Goal: Transaction & Acquisition: Purchase product/service

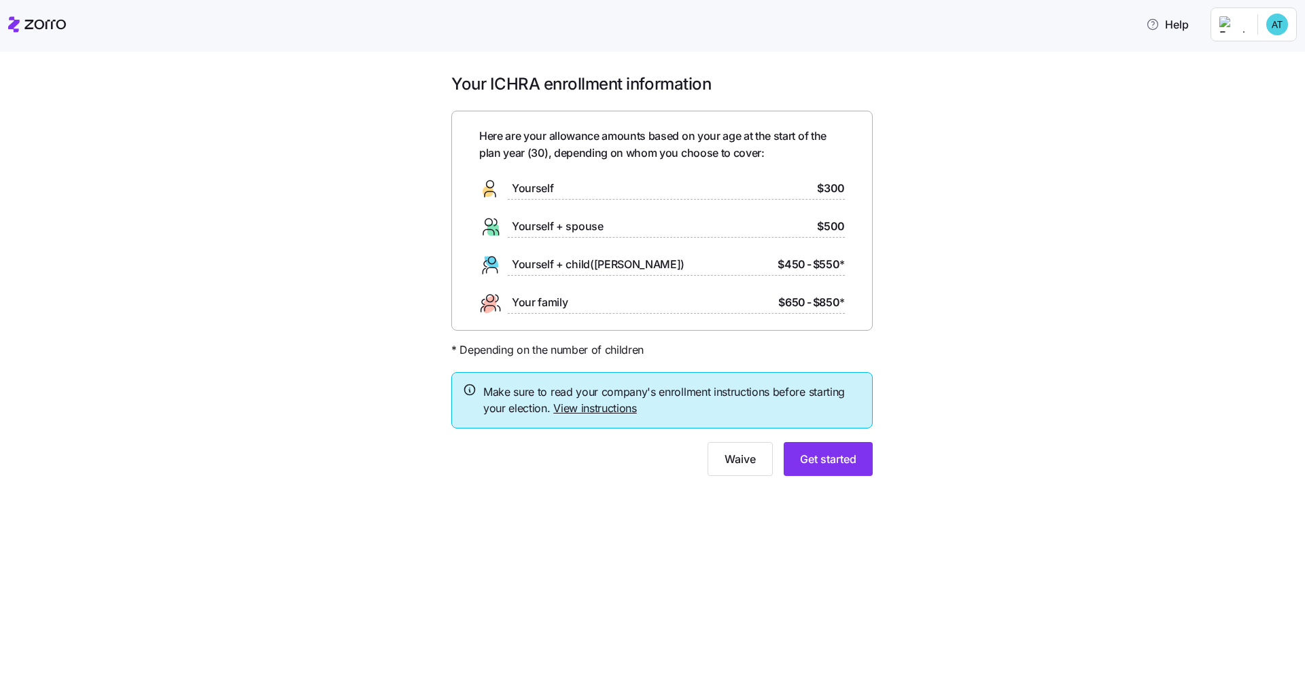
click at [653, 289] on div "Your ICHRA enrollment information Here are your allowance amounts based on your…" at bounding box center [661, 282] width 1247 height 419
click at [653, 448] on button "Get started" at bounding box center [827, 459] width 89 height 34
click at [853, 457] on span "Get started" at bounding box center [828, 459] width 56 height 16
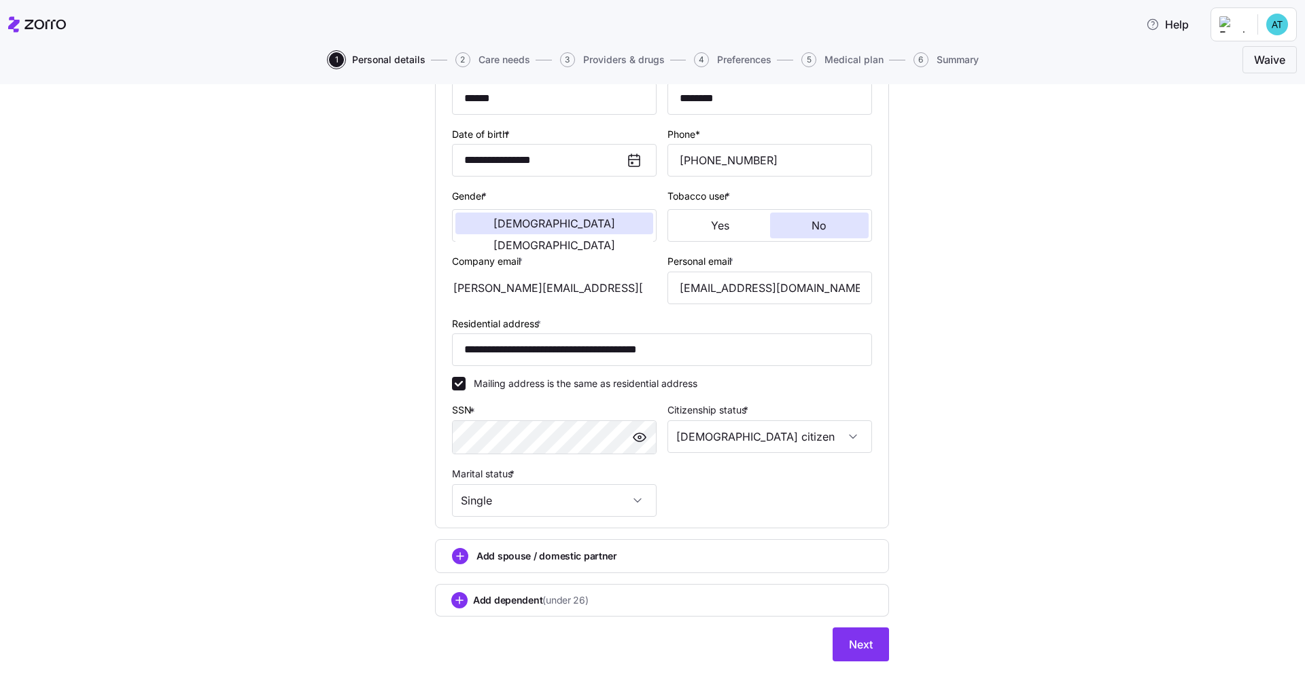
scroll to position [179, 0]
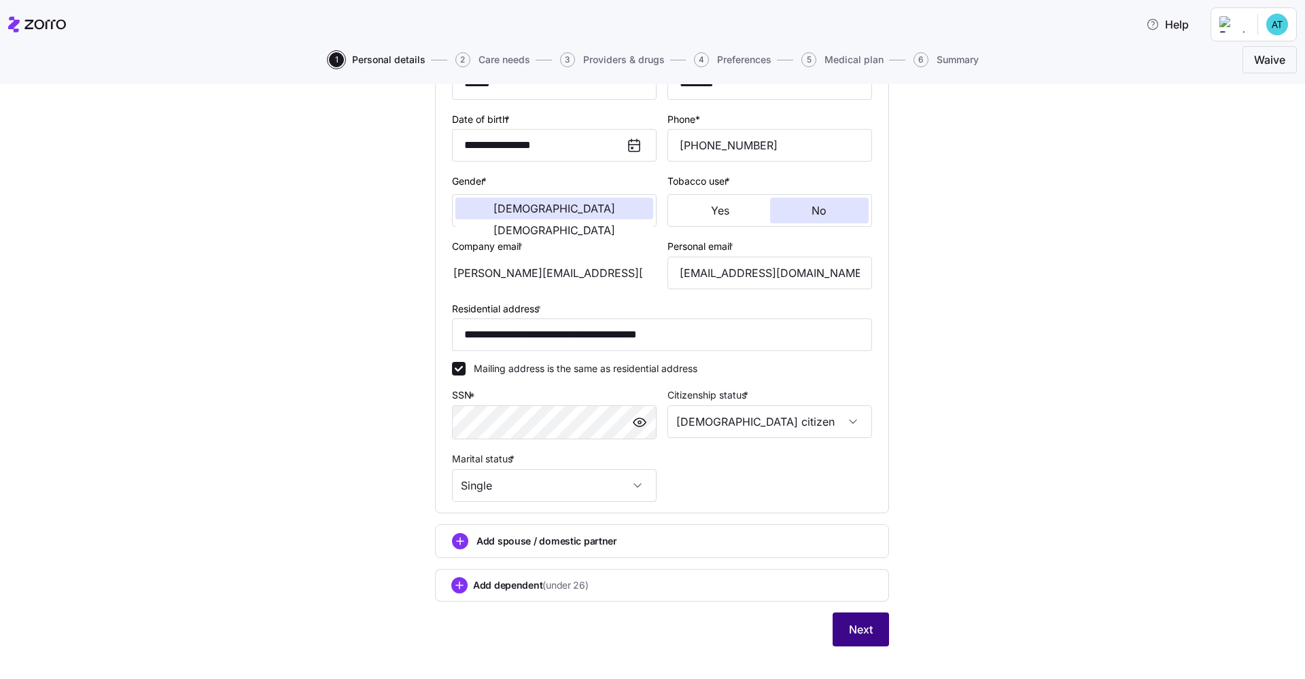
click at [843, 630] on button "Next" at bounding box center [860, 630] width 56 height 34
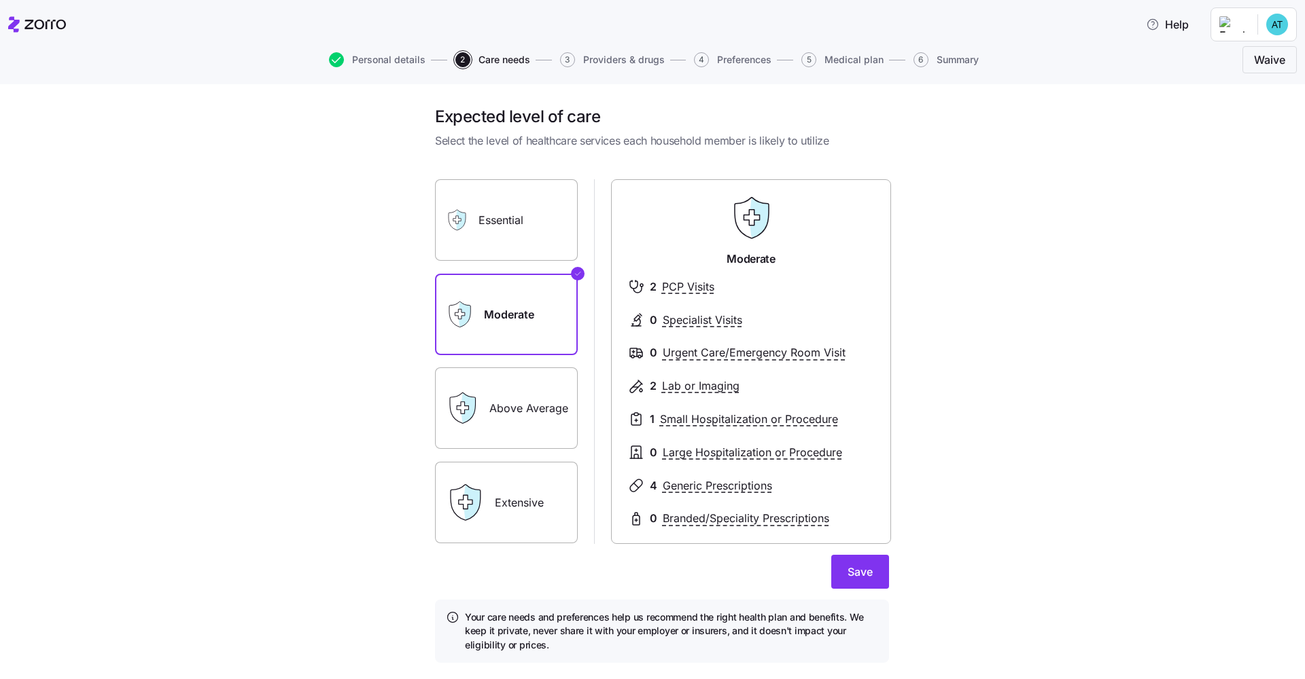
click at [536, 250] on label "Essential" at bounding box center [506, 220] width 143 height 82
click at [0, 0] on input "Essential" at bounding box center [0, 0] width 0 height 0
click at [508, 495] on label "Extensive" at bounding box center [506, 503] width 143 height 82
click at [0, 0] on input "Extensive" at bounding box center [0, 0] width 0 height 0
click at [524, 395] on label "Above Average" at bounding box center [506, 409] width 143 height 82
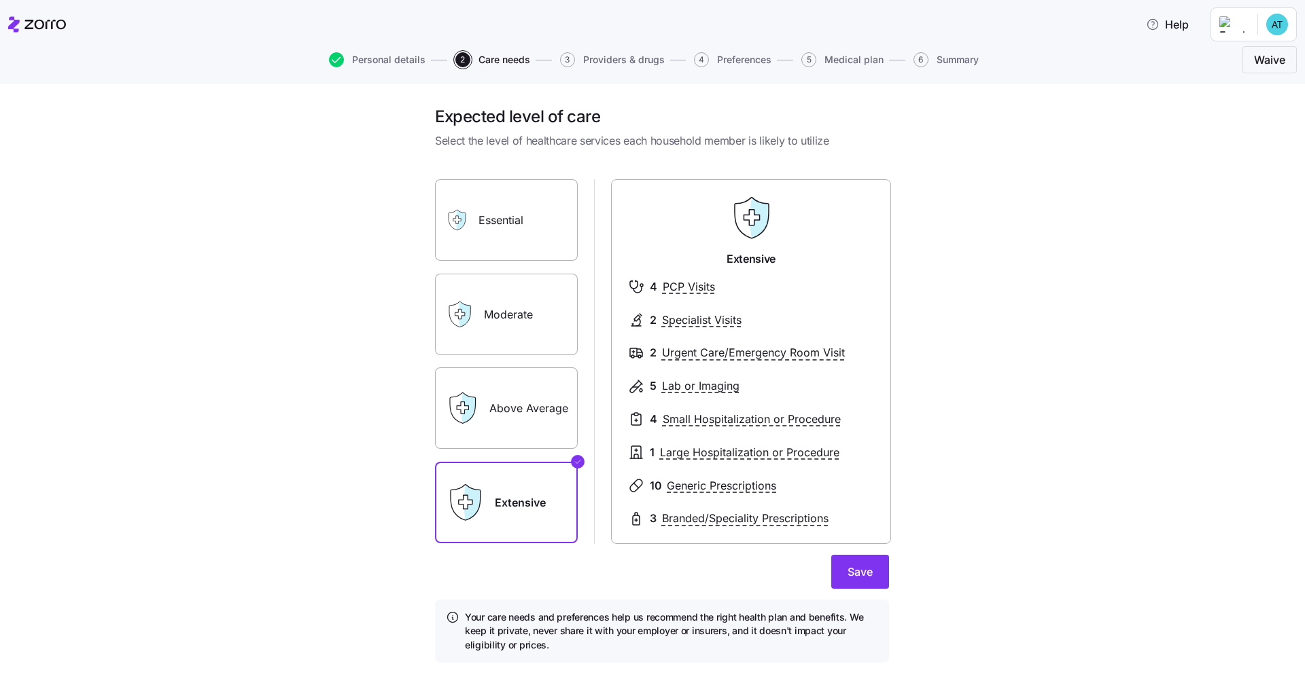
click at [0, 0] on input "Above Average" at bounding box center [0, 0] width 0 height 0
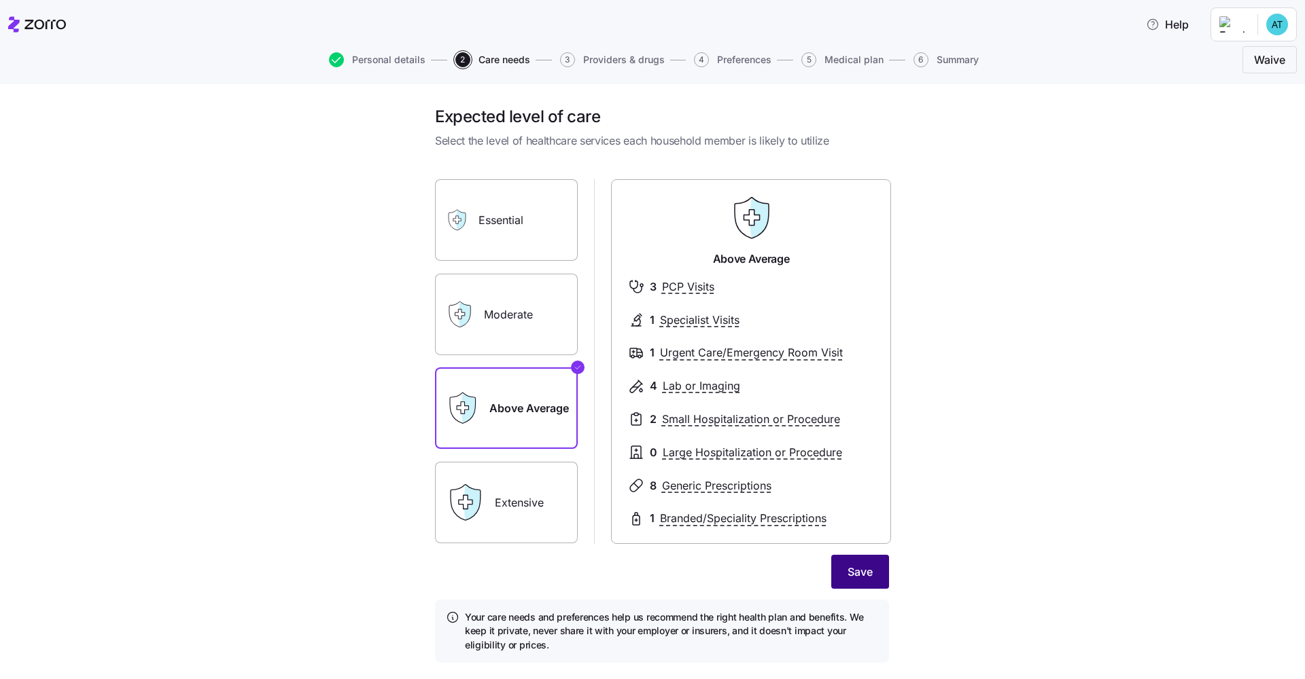
click at [876, 571] on button "Save" at bounding box center [860, 572] width 58 height 34
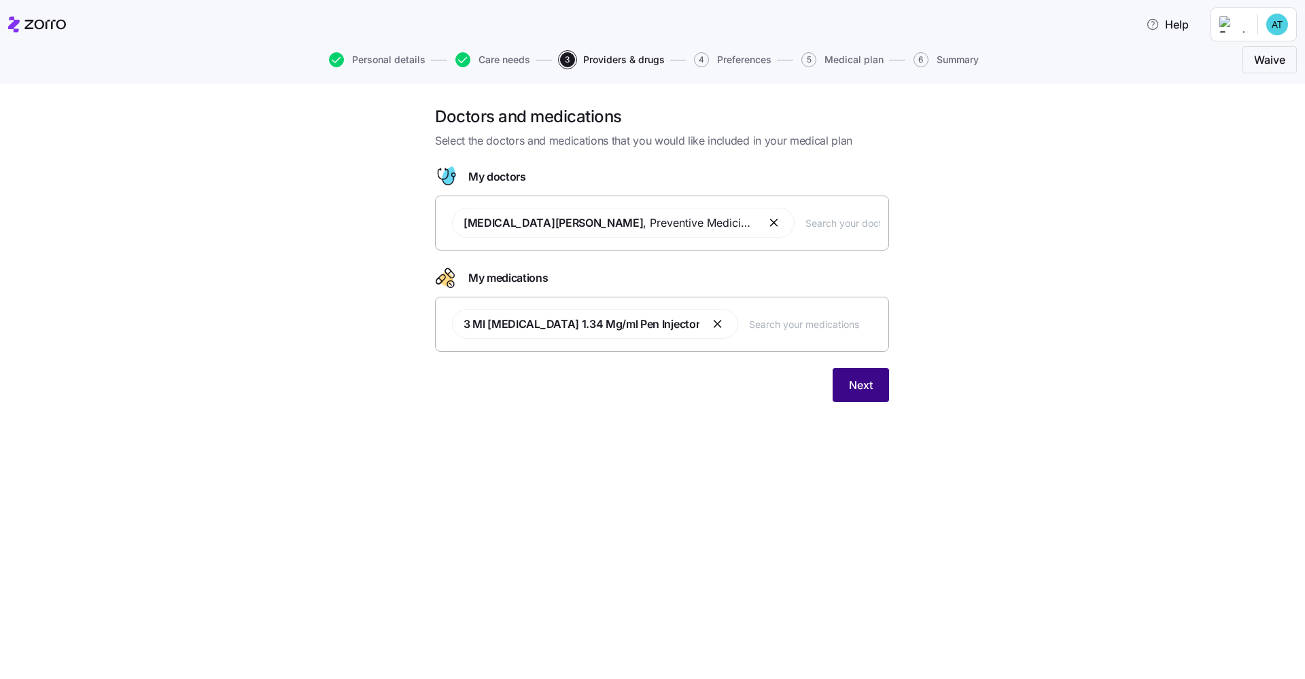
click at [851, 383] on span "Next" at bounding box center [861, 385] width 24 height 16
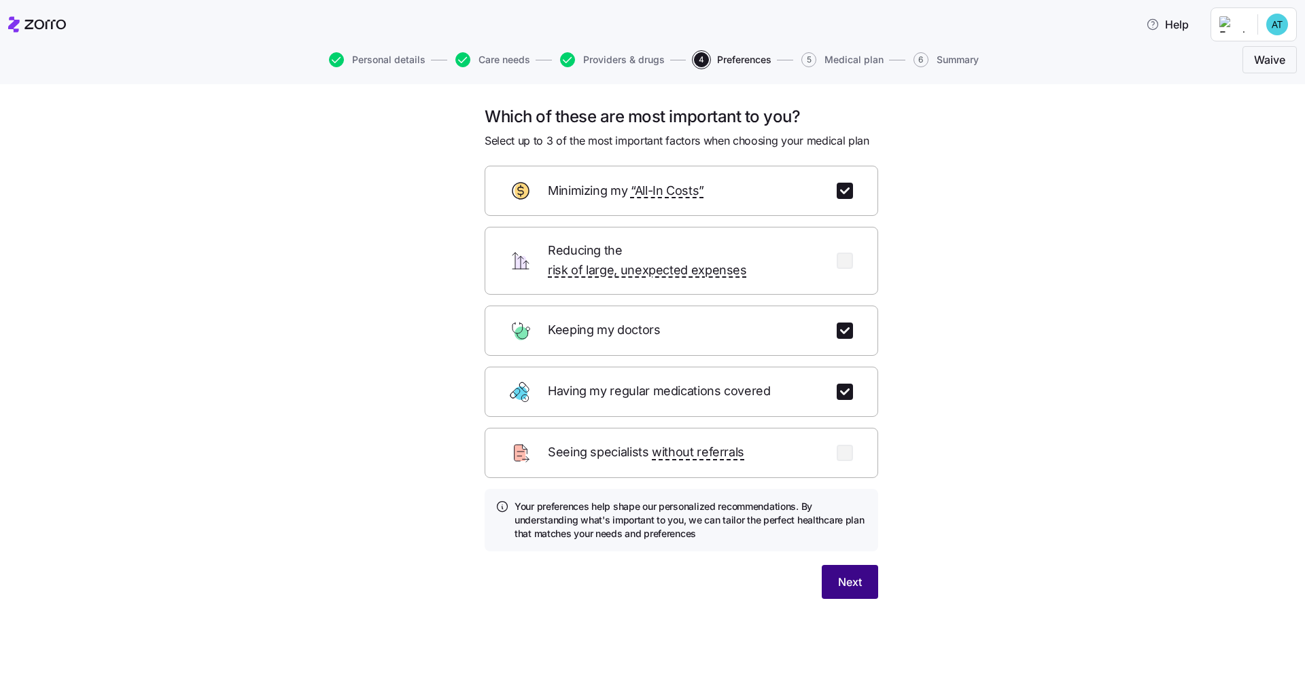
click at [851, 574] on span "Next" at bounding box center [850, 582] width 24 height 16
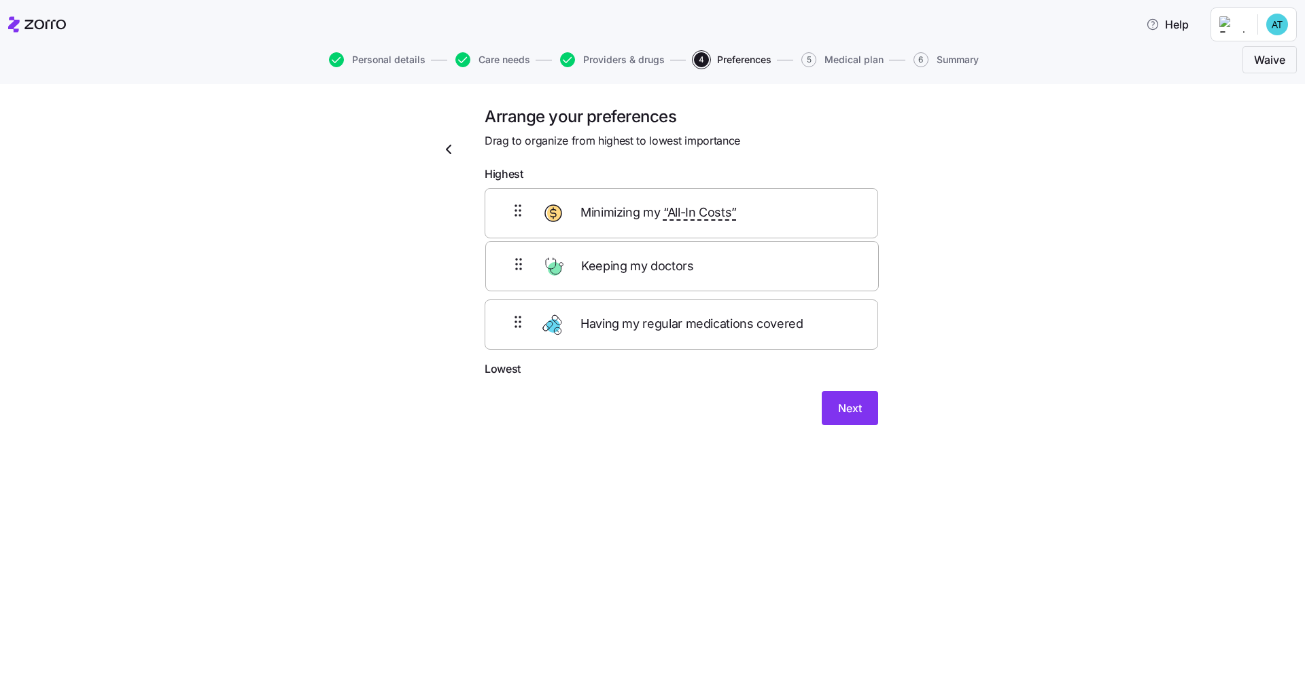
drag, startPoint x: 792, startPoint y: 210, endPoint x: 792, endPoint y: 268, distance: 58.4
click at [792, 268] on div "Keeping my doctors Minimizing my “All-In Costs” Having my regular medications c…" at bounding box center [680, 274] width 393 height 173
drag, startPoint x: 781, startPoint y: 242, endPoint x: 783, endPoint y: 264, distance: 21.8
click at [781, 264] on div "Minimizing my “All-In Costs” Keeping my doctors Having my regular medications c…" at bounding box center [680, 274] width 393 height 173
drag, startPoint x: 769, startPoint y: 243, endPoint x: 769, endPoint y: 255, distance: 12.2
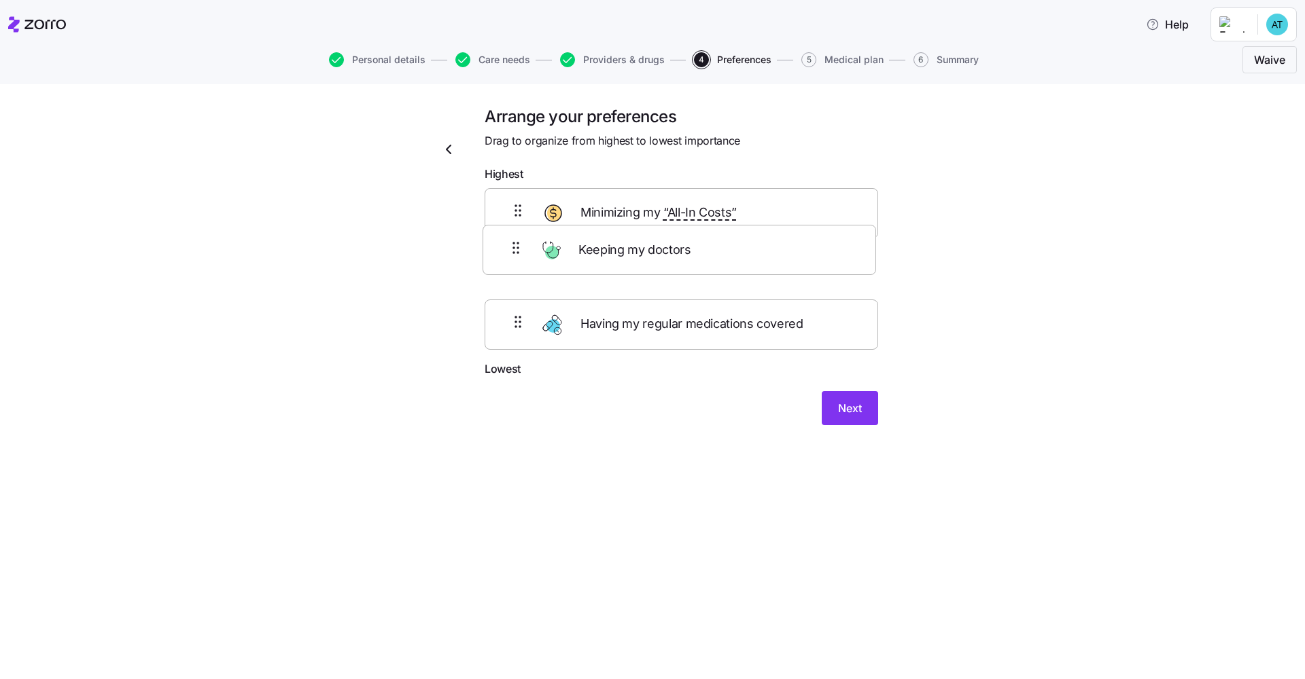
click at [769, 255] on div "Keeping my doctors Minimizing my “All-In Costs” Having my regular medications c…" at bounding box center [680, 274] width 393 height 173
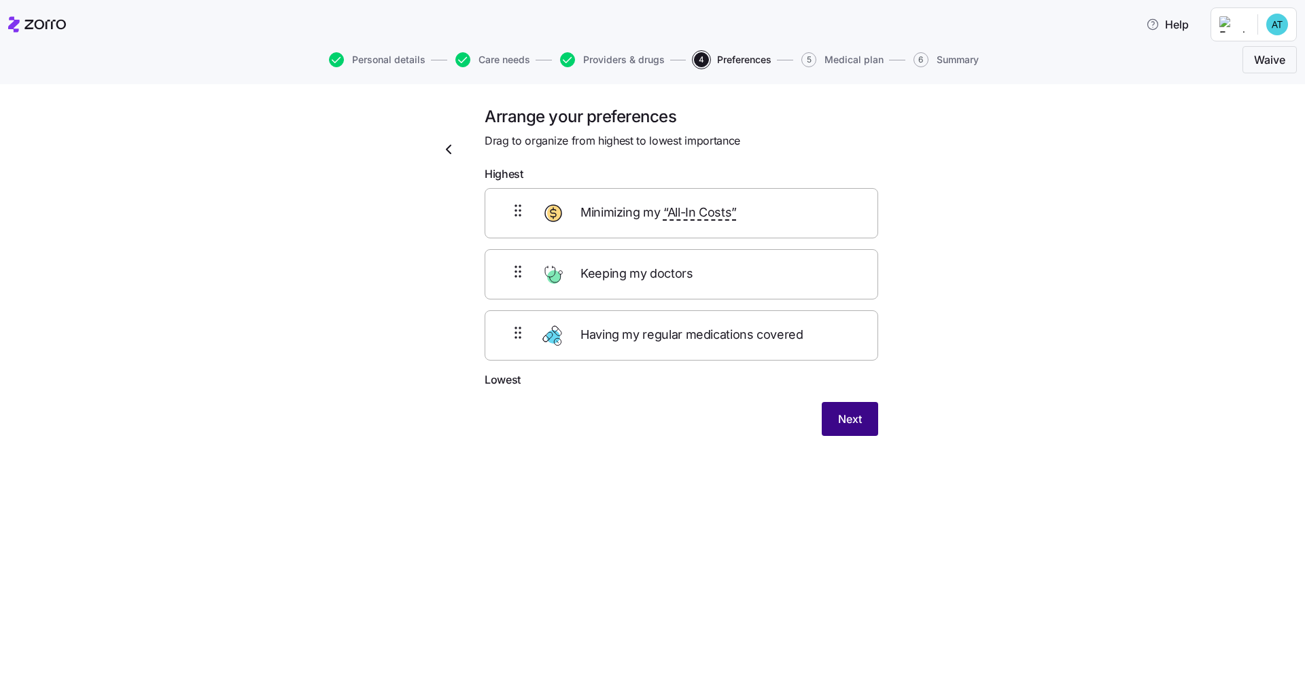
click at [866, 418] on button "Next" at bounding box center [849, 419] width 56 height 34
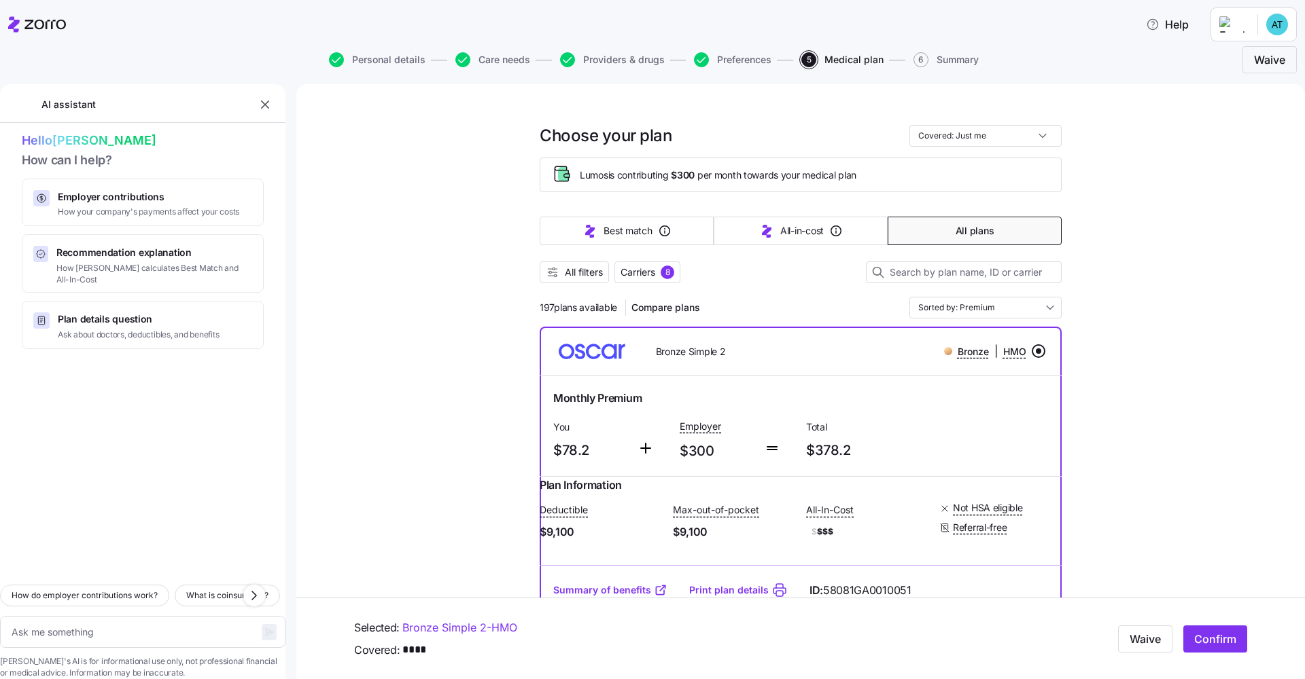
scroll to position [17, 0]
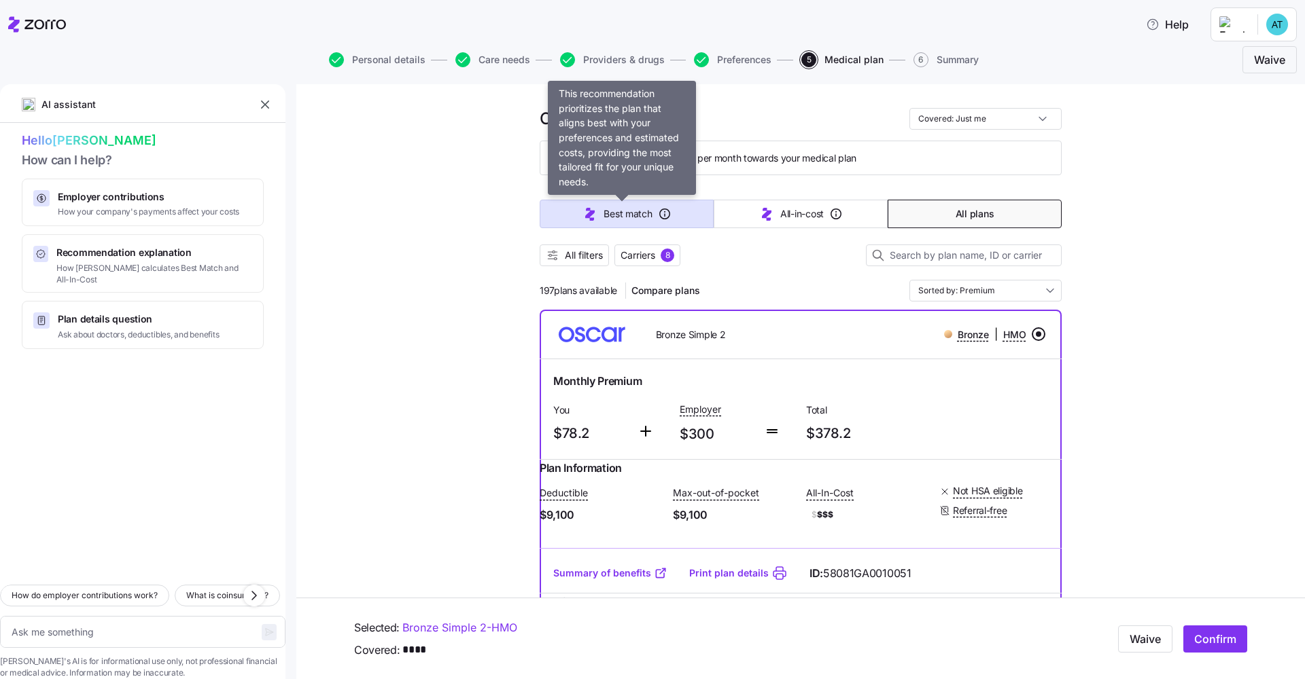
click at [637, 221] on button "Best match" at bounding box center [626, 214] width 174 height 29
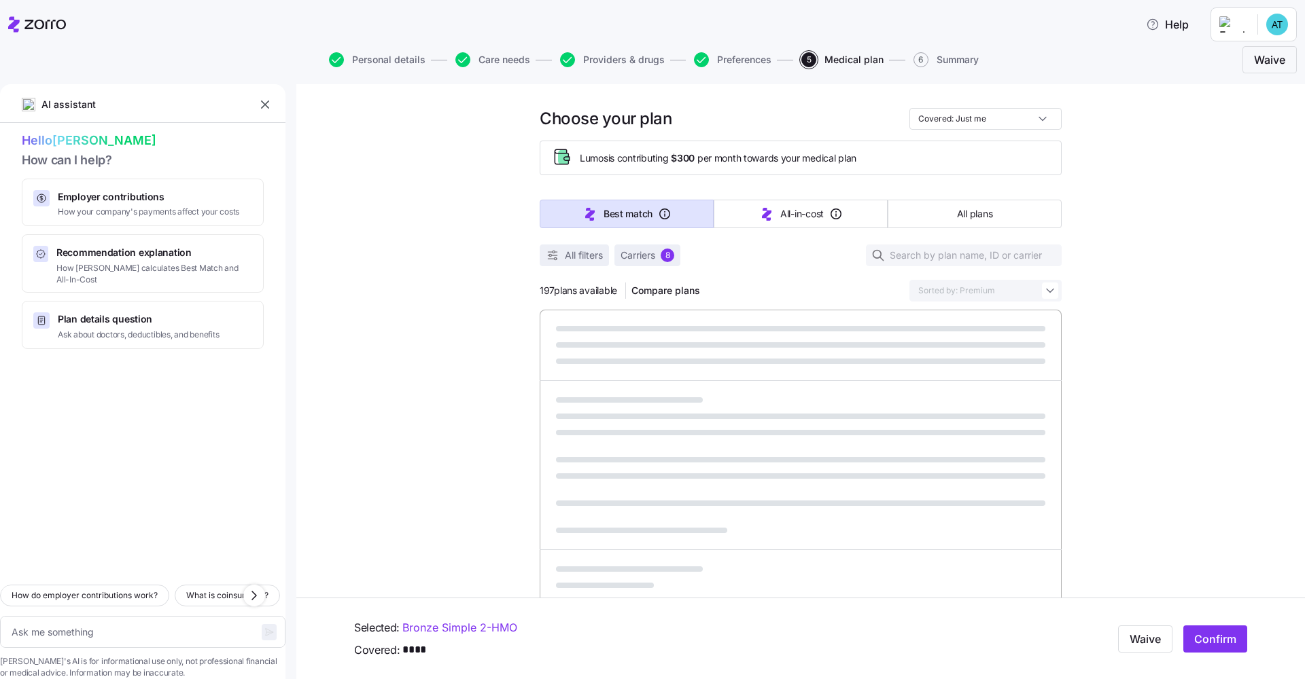
type textarea "x"
type input "Sorted by: Best match"
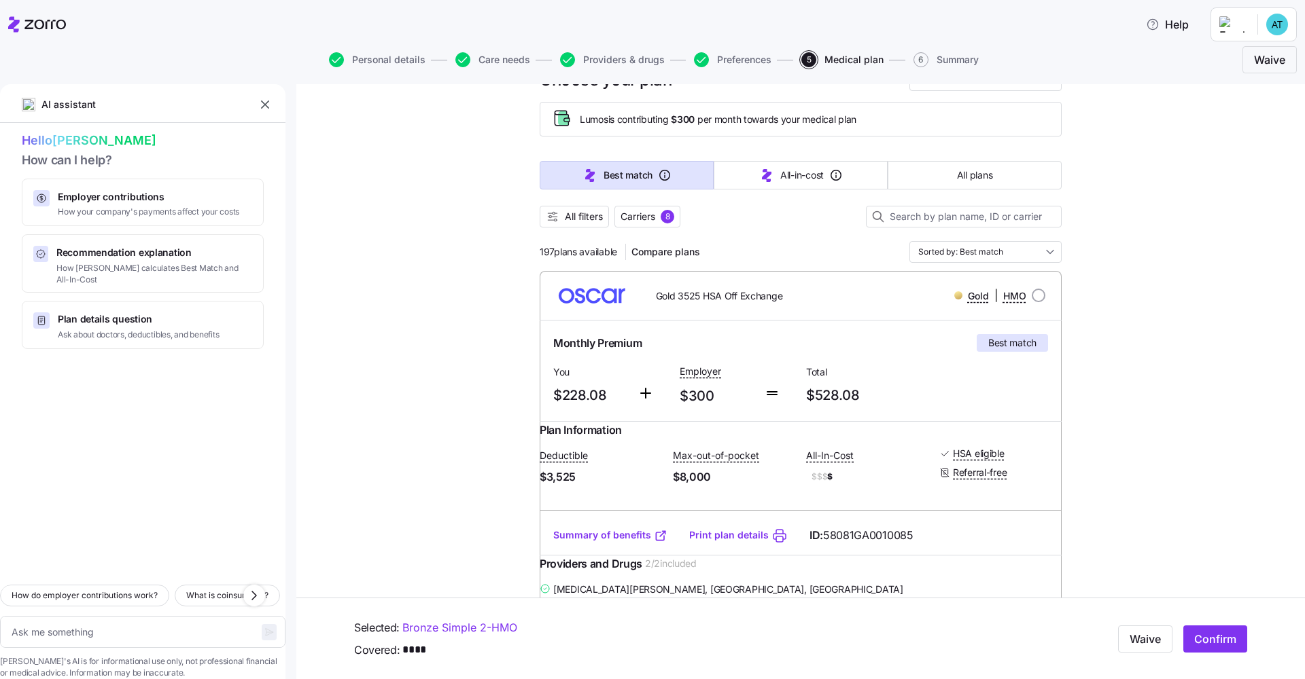
scroll to position [39, 0]
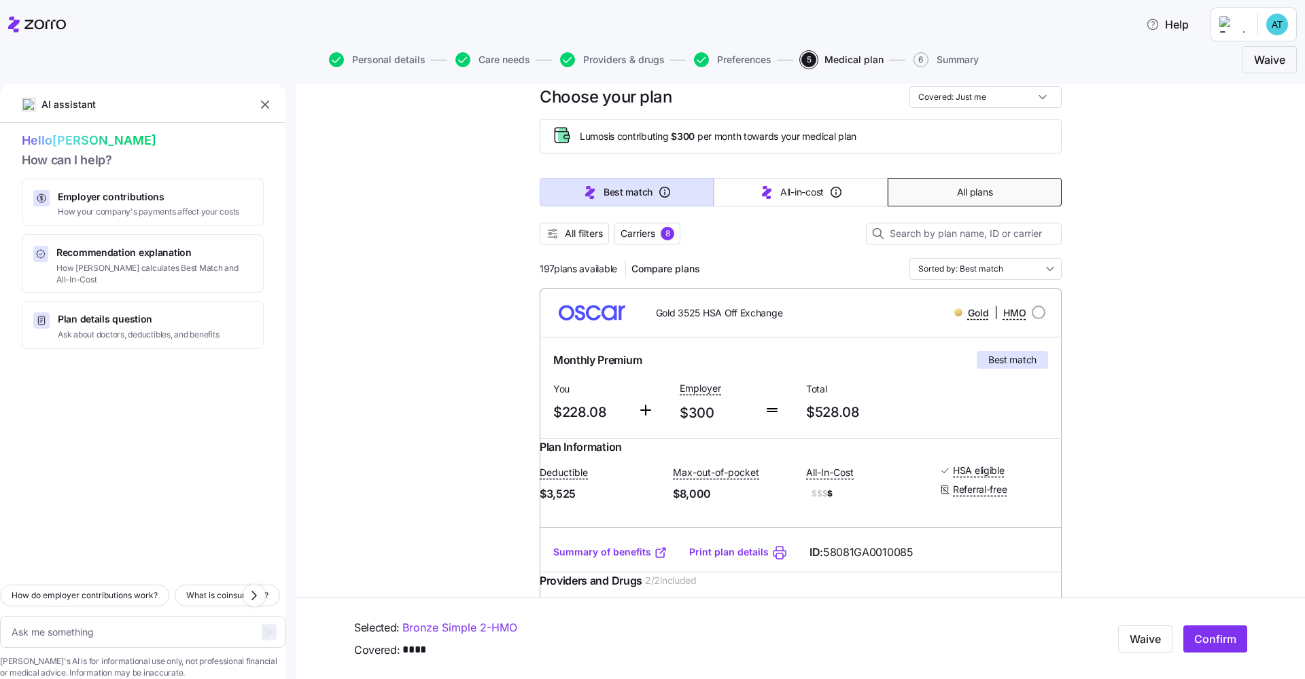
click at [992, 196] on button "All plans" at bounding box center [974, 192] width 174 height 29
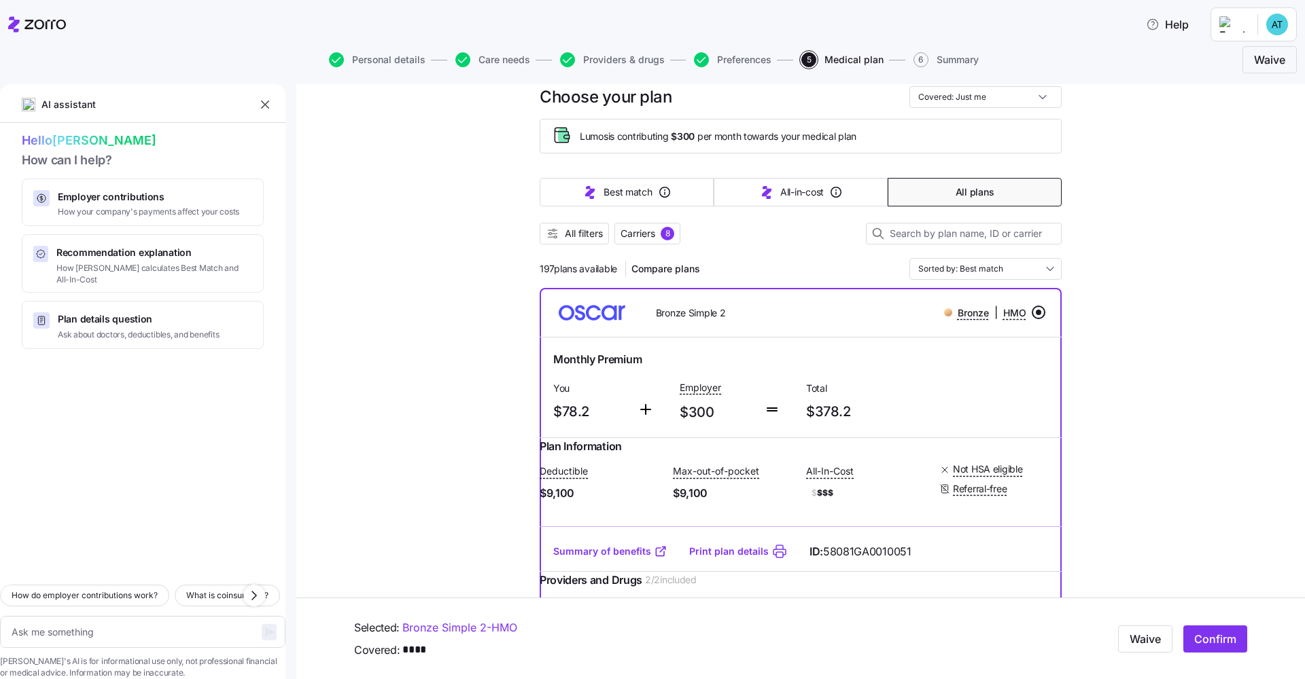
type textarea "x"
type input "Sorted by: Premium"
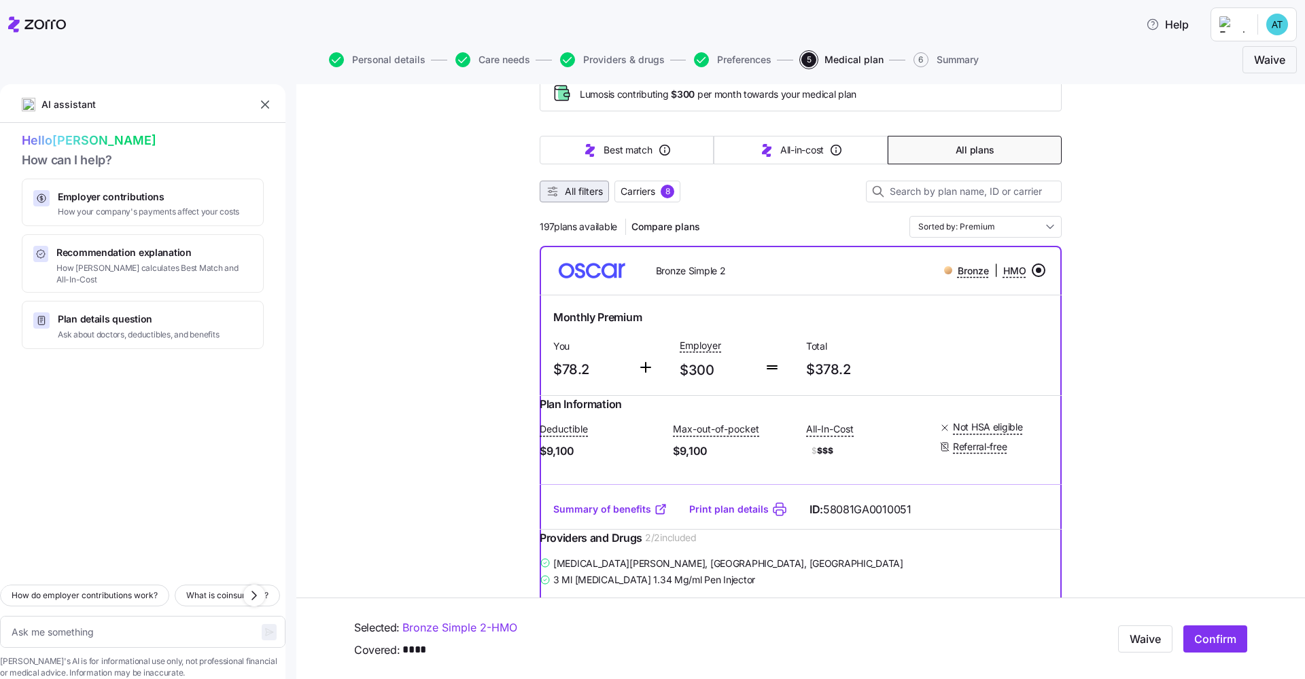
click at [556, 188] on span "All filters" at bounding box center [574, 192] width 57 height 14
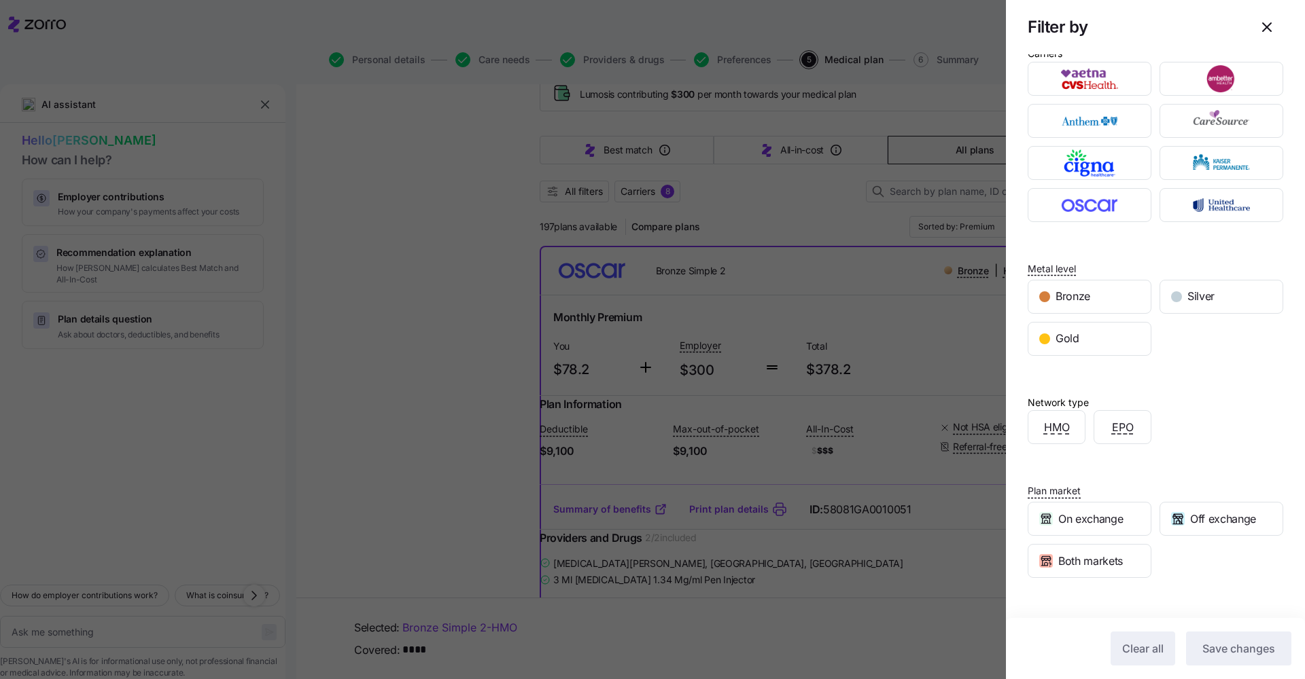
scroll to position [41, 0]
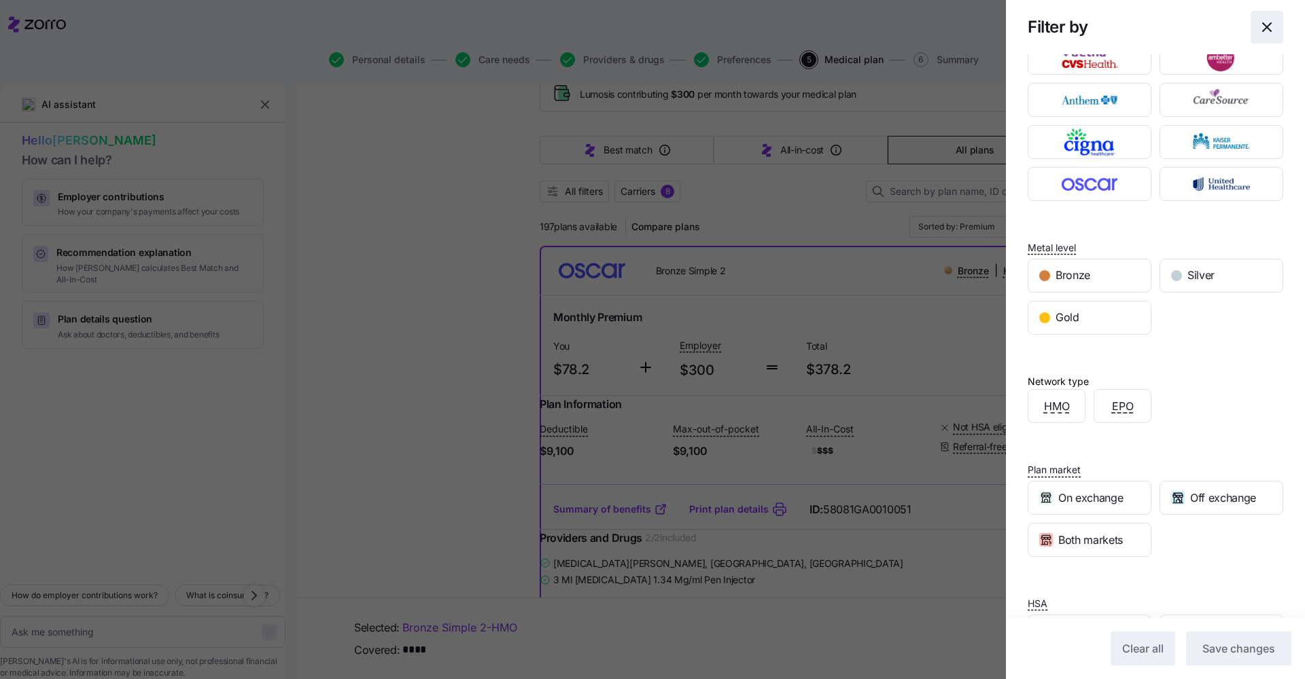
click at [1266, 29] on span "button" at bounding box center [1266, 27] width 31 height 31
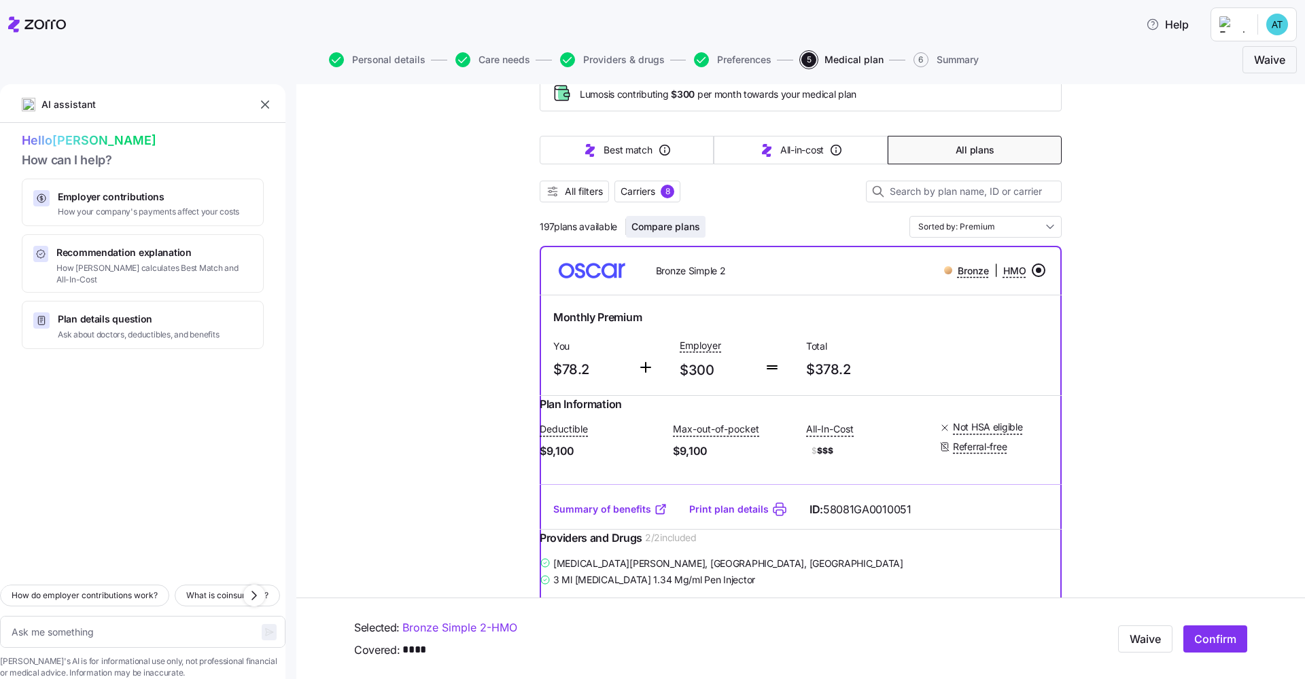
click at [682, 230] on span "Compare plans" at bounding box center [665, 227] width 69 height 14
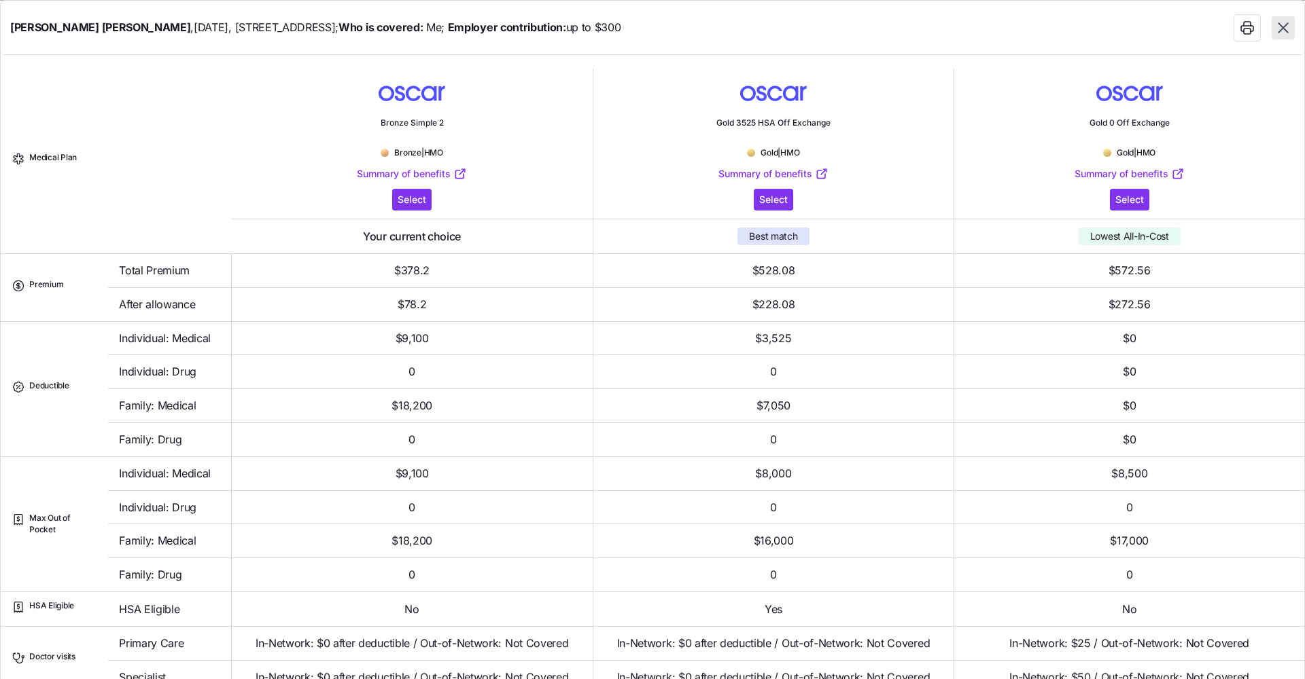
click at [1275, 28] on icon "button" at bounding box center [1283, 28] width 18 height 18
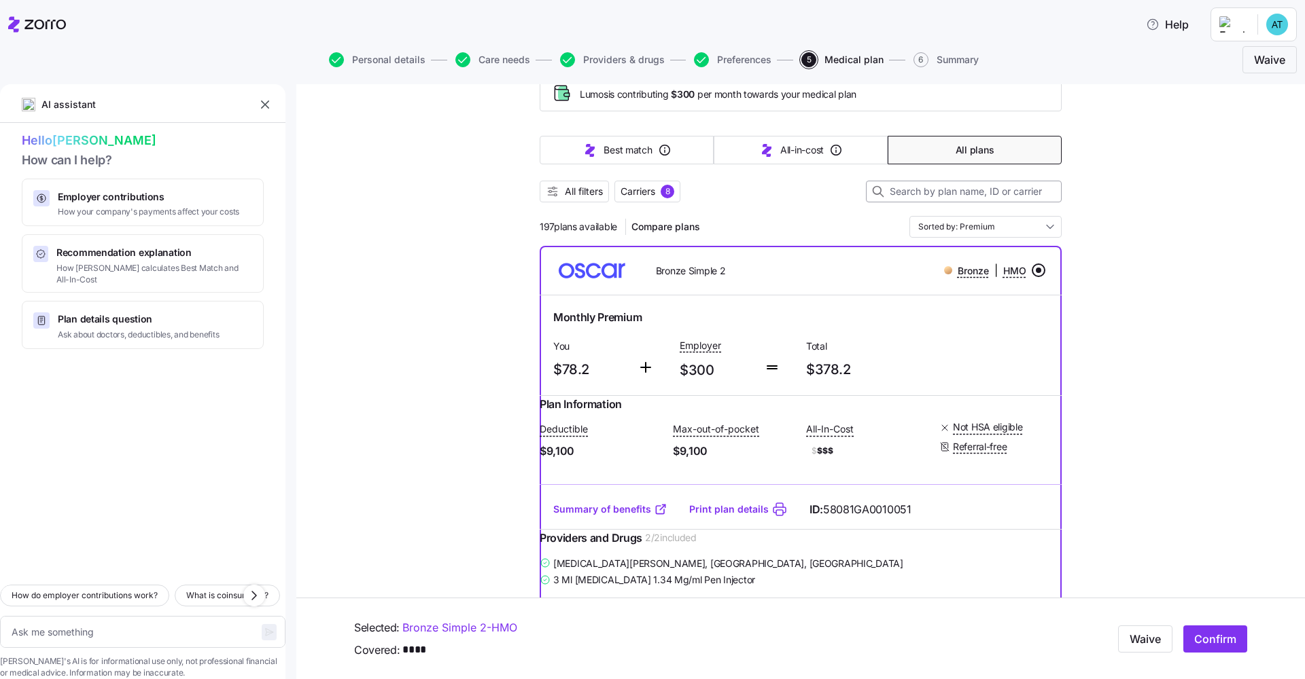
scroll to position [169, 0]
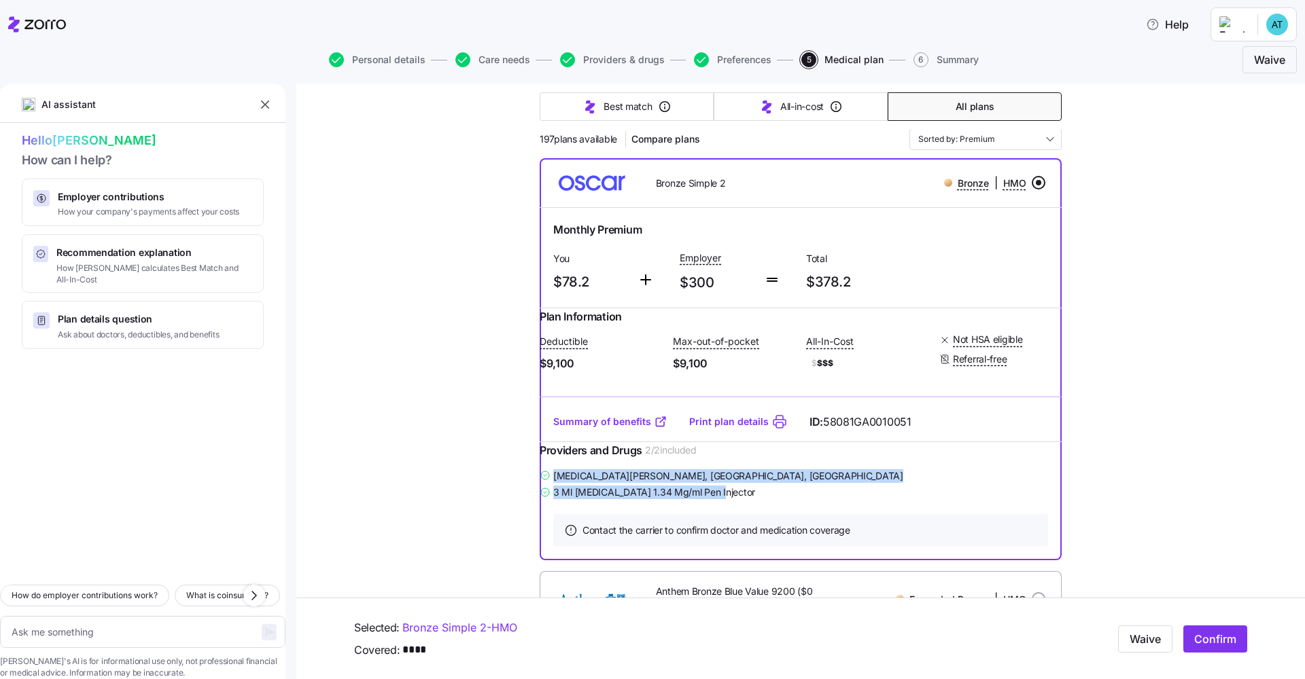
drag, startPoint x: 729, startPoint y: 517, endPoint x: 563, endPoint y: 503, distance: 167.1
click at [563, 501] on div "[MEDICAL_DATA][PERSON_NAME] , [GEOGRAPHIC_DATA], [GEOGRAPHIC_DATA] 3 Ml [MEDICA…" at bounding box center [800, 484] width 522 height 34
click at [759, 501] on div "3 Ml [MEDICAL_DATA] 1.34 Mg/ml Pen Injector" at bounding box center [800, 492] width 522 height 17
click at [135, 469] on div at bounding box center [142, 461] width 285 height 225
click at [109, 616] on textarea at bounding box center [142, 632] width 285 height 32
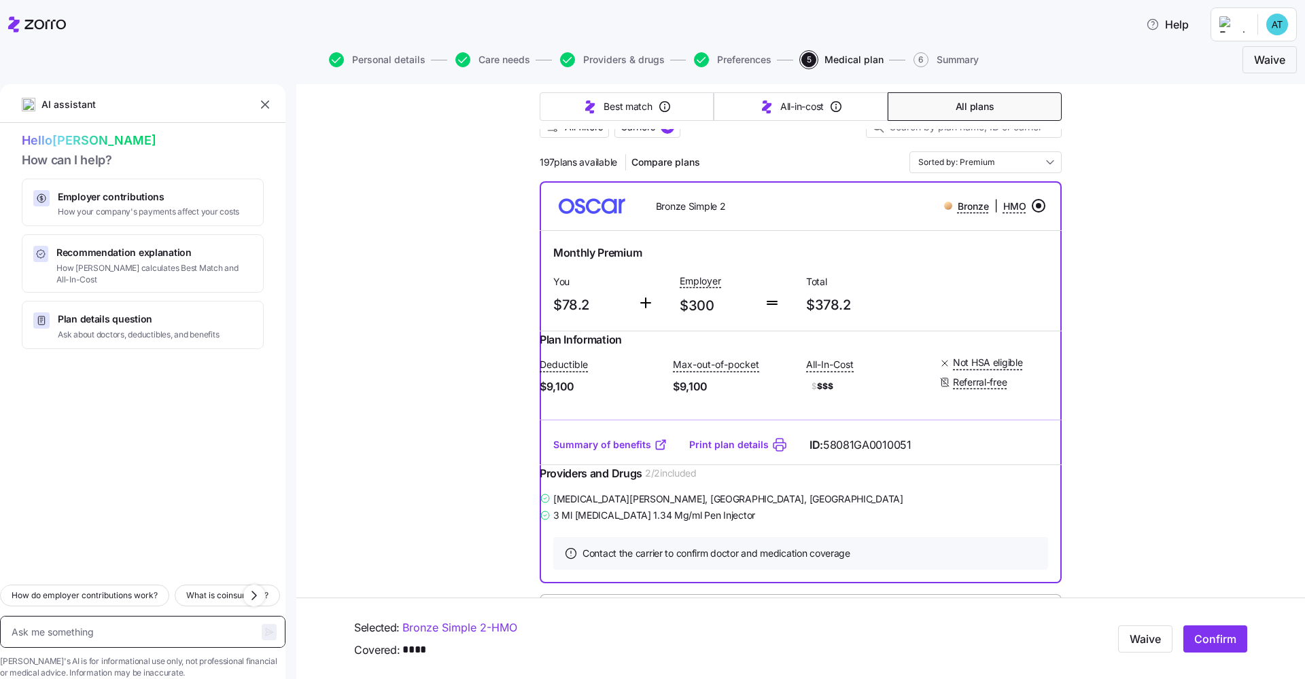
scroll to position [123, 0]
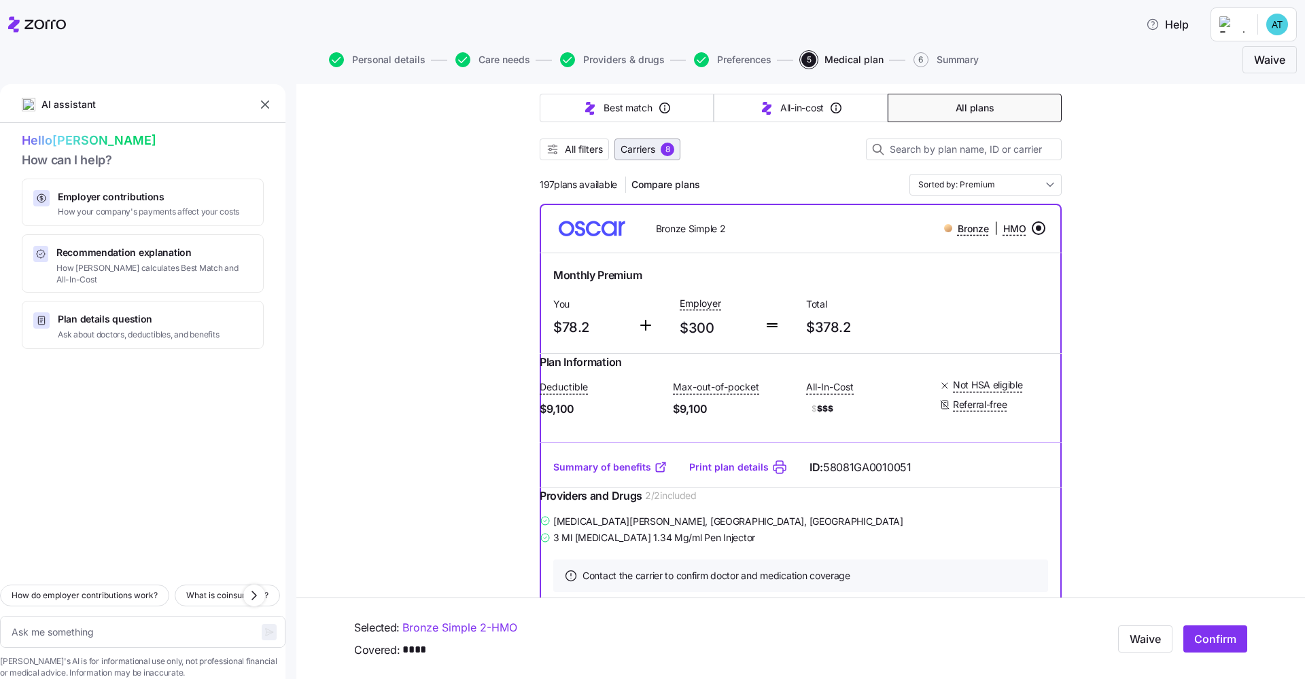
click at [638, 152] on span "Carriers" at bounding box center [637, 150] width 35 height 14
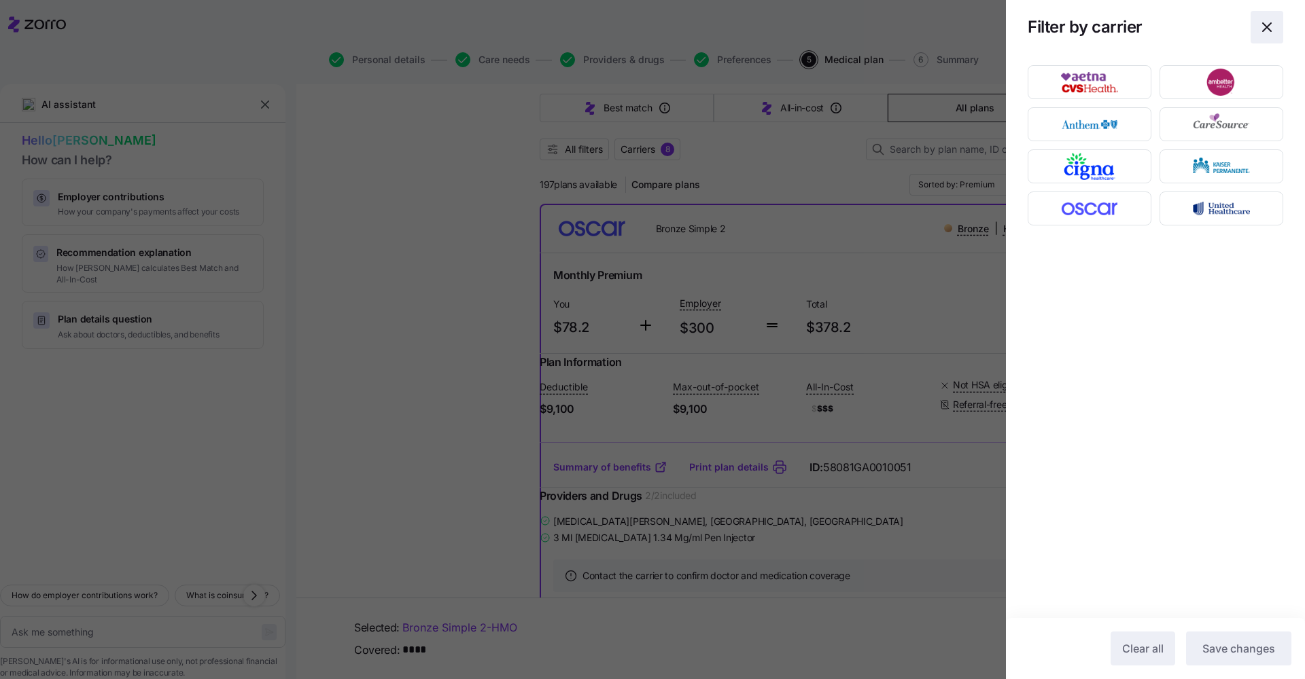
click at [1262, 21] on icon "button" at bounding box center [1266, 27] width 16 height 16
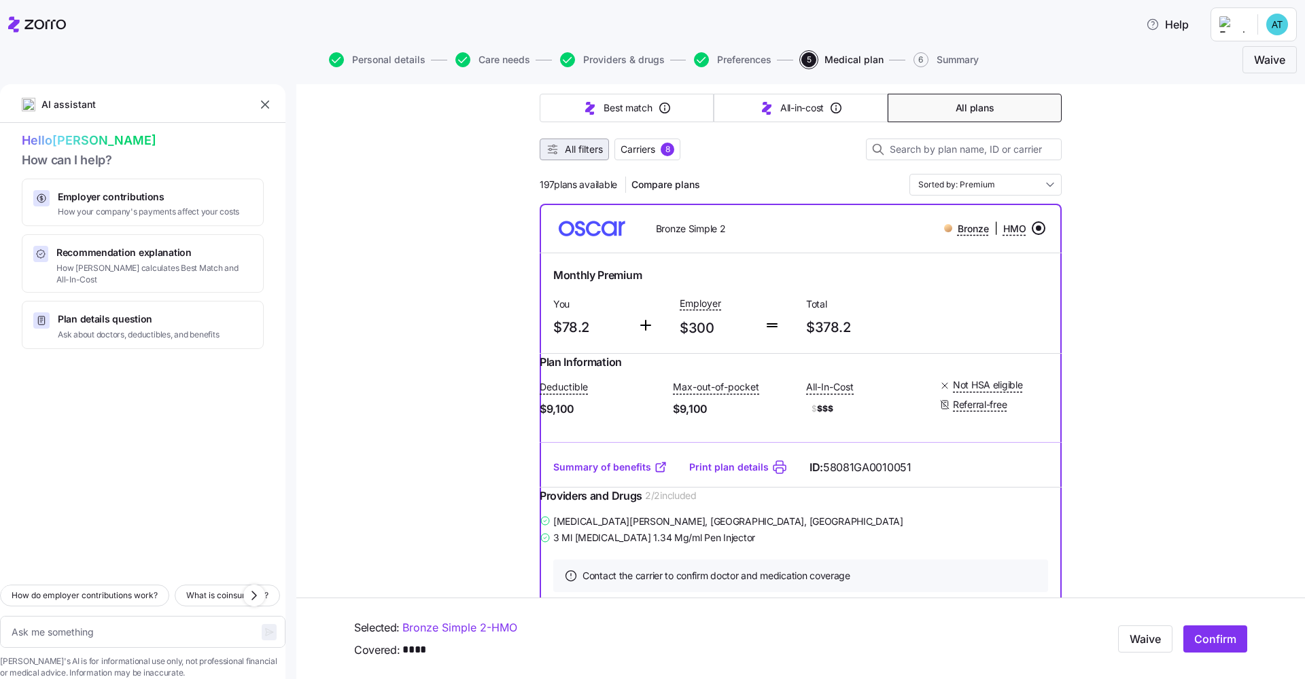
click at [582, 143] on span "All filters" at bounding box center [584, 150] width 38 height 14
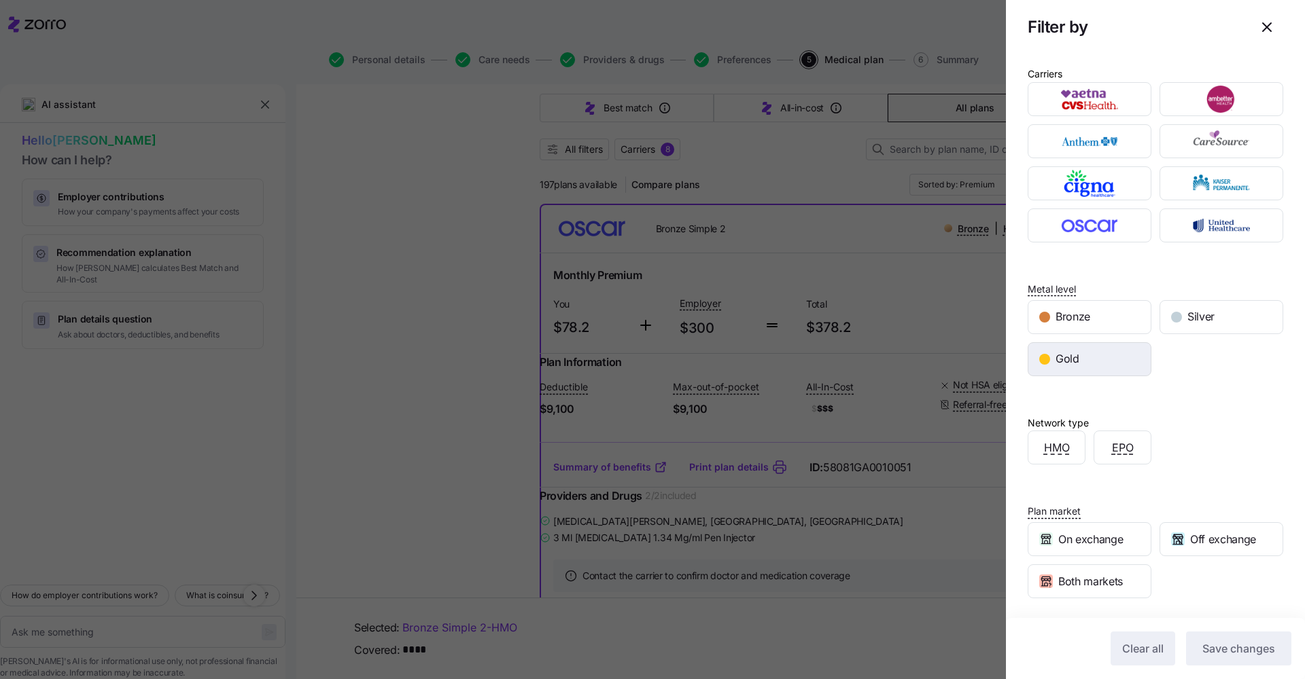
click at [1082, 372] on div "Gold" at bounding box center [1089, 359] width 122 height 33
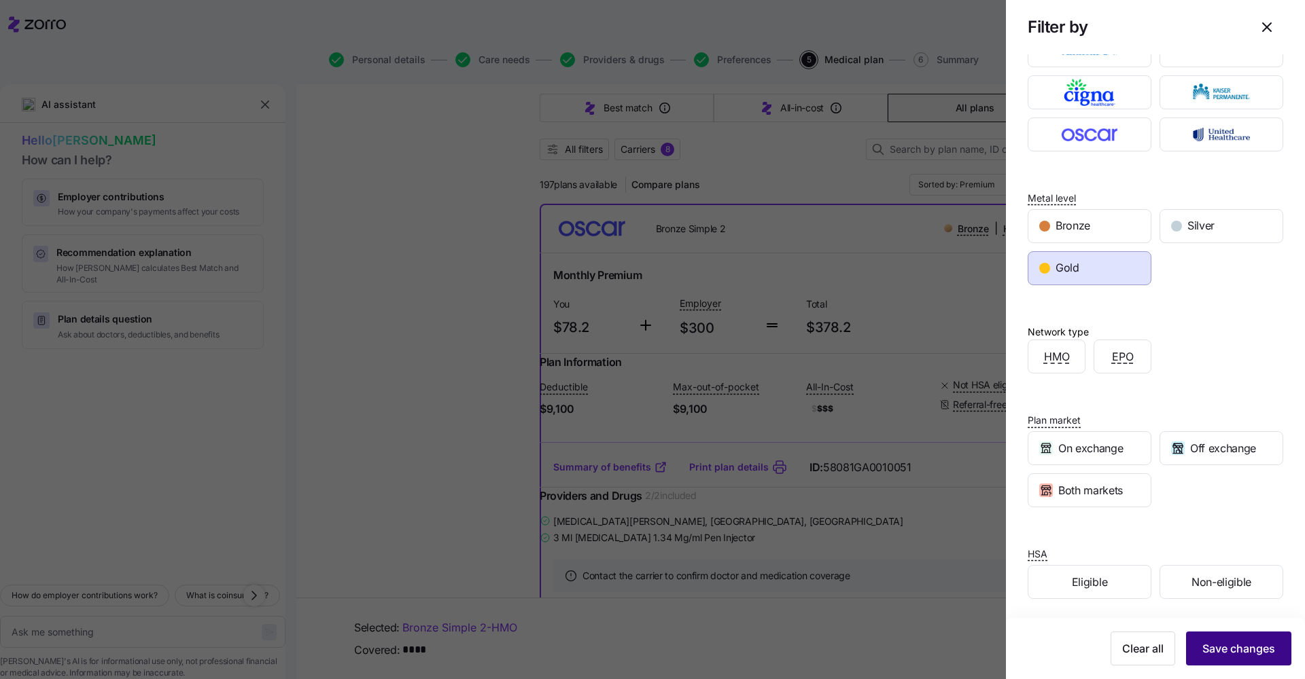
click at [1239, 650] on span "Save changes" at bounding box center [1238, 649] width 73 height 16
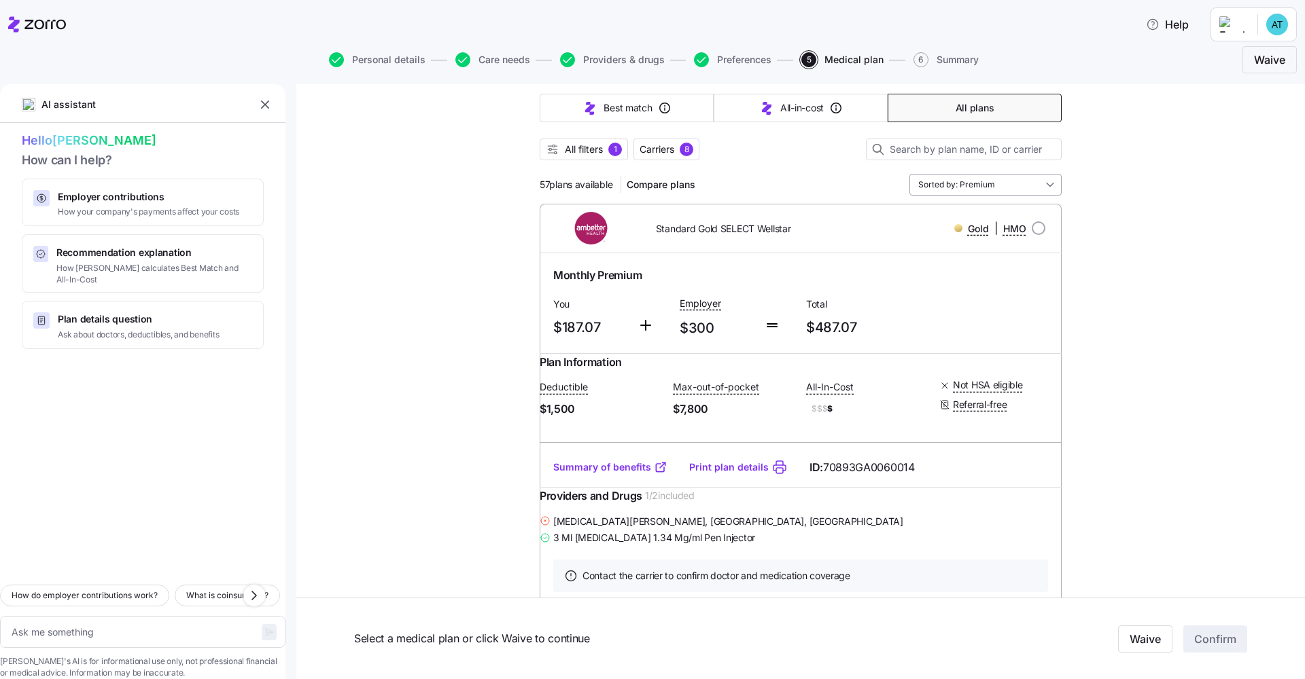
click at [1016, 192] on input "Sorted by: Premium" at bounding box center [985, 185] width 152 height 22
click at [966, 245] on div "All-in-cost" at bounding box center [980, 241] width 141 height 23
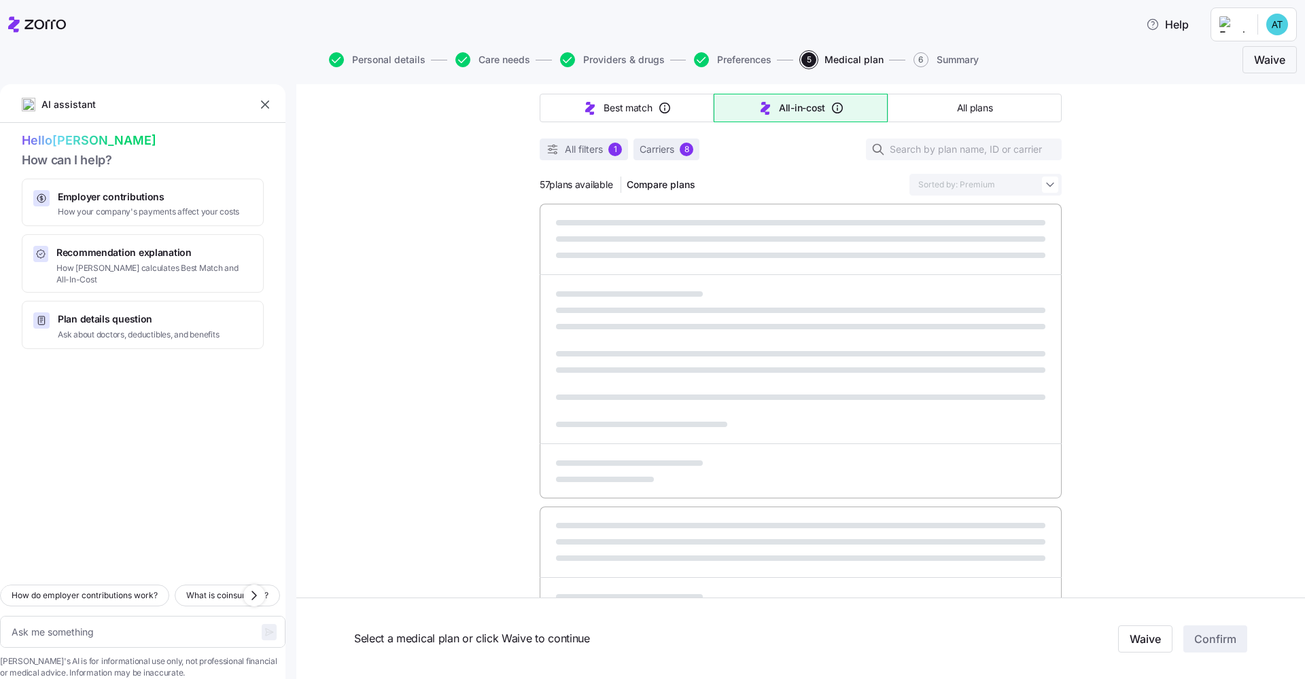
type textarea "x"
type input "Sorted by: All-in-cost"
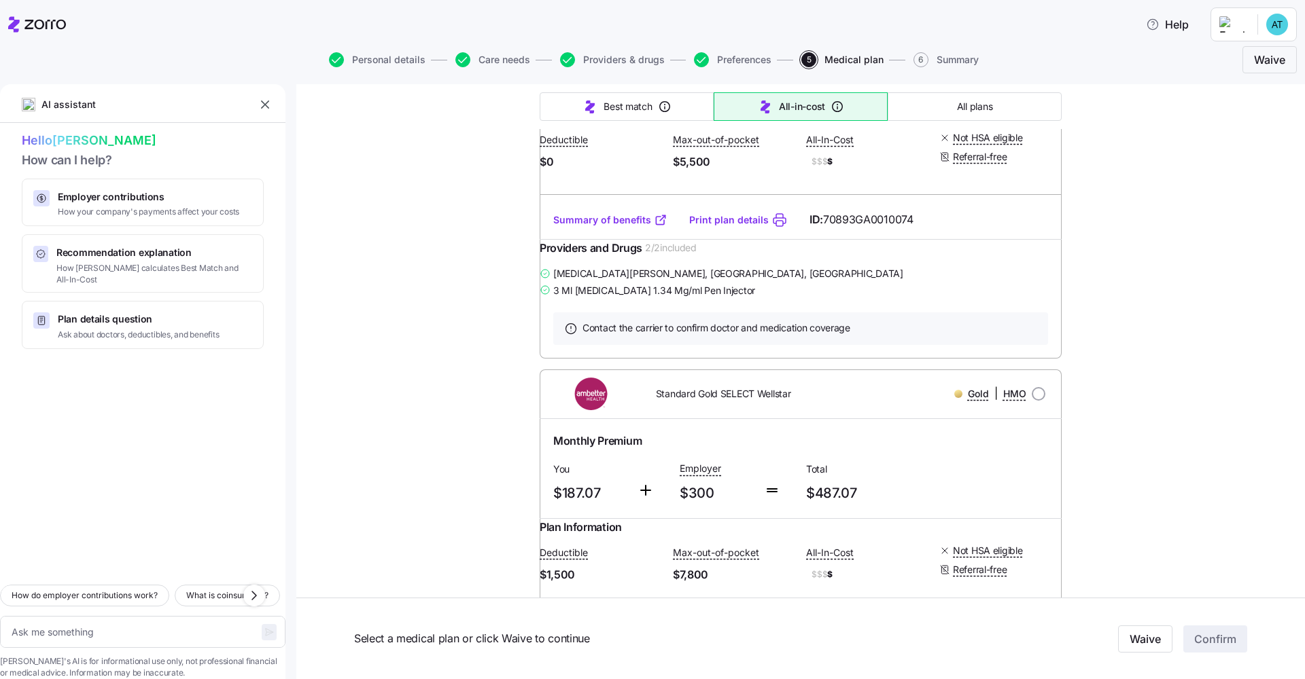
scroll to position [0, 0]
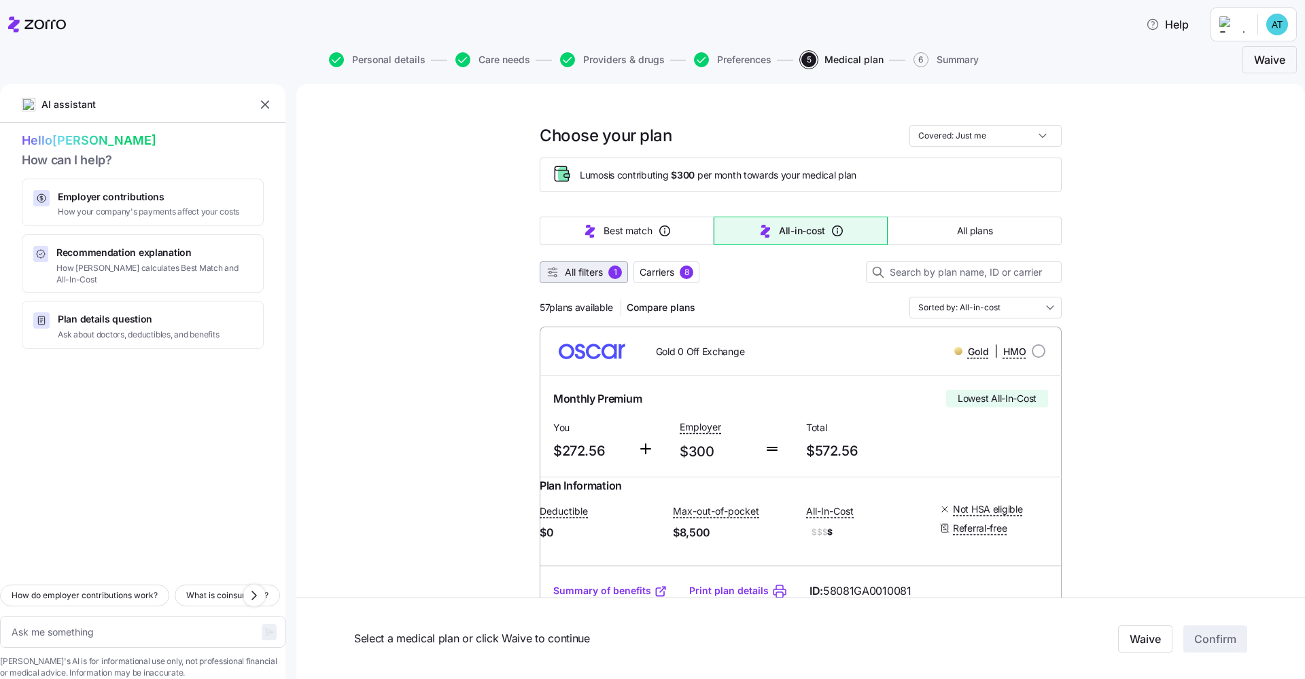
click at [565, 274] on span "All filters" at bounding box center [584, 273] width 38 height 14
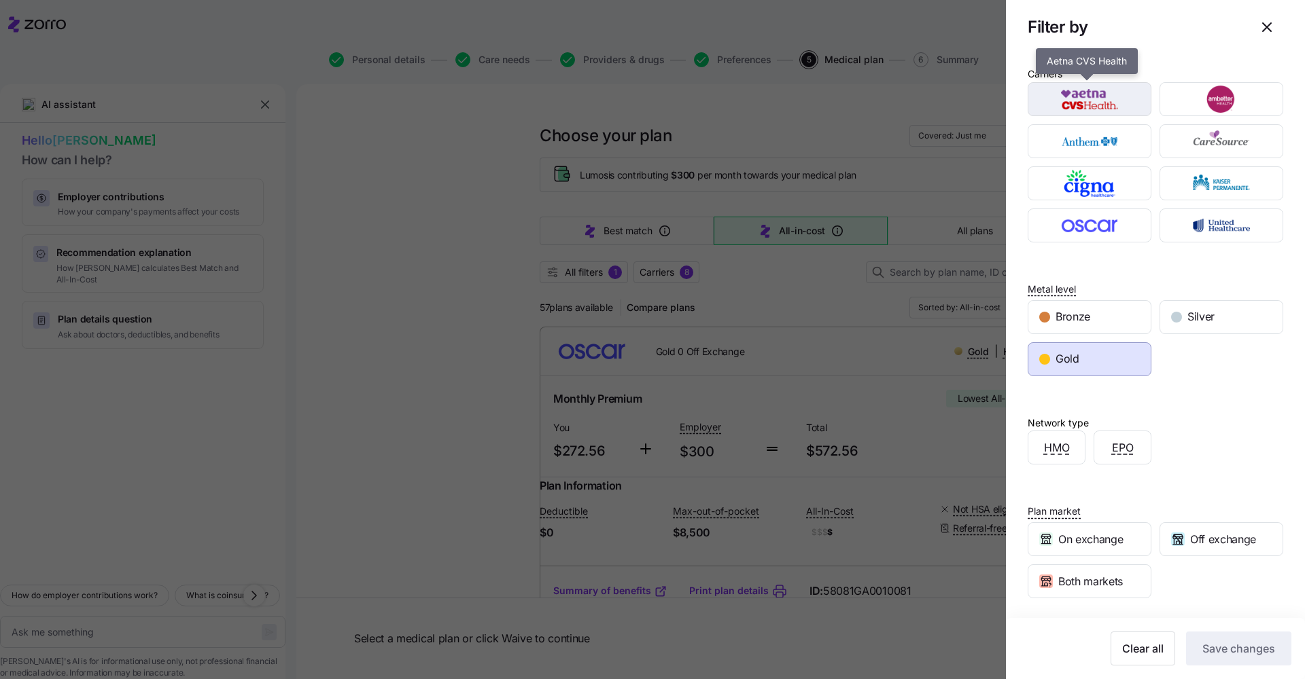
click at [1105, 108] on img "button" at bounding box center [1090, 99] width 100 height 27
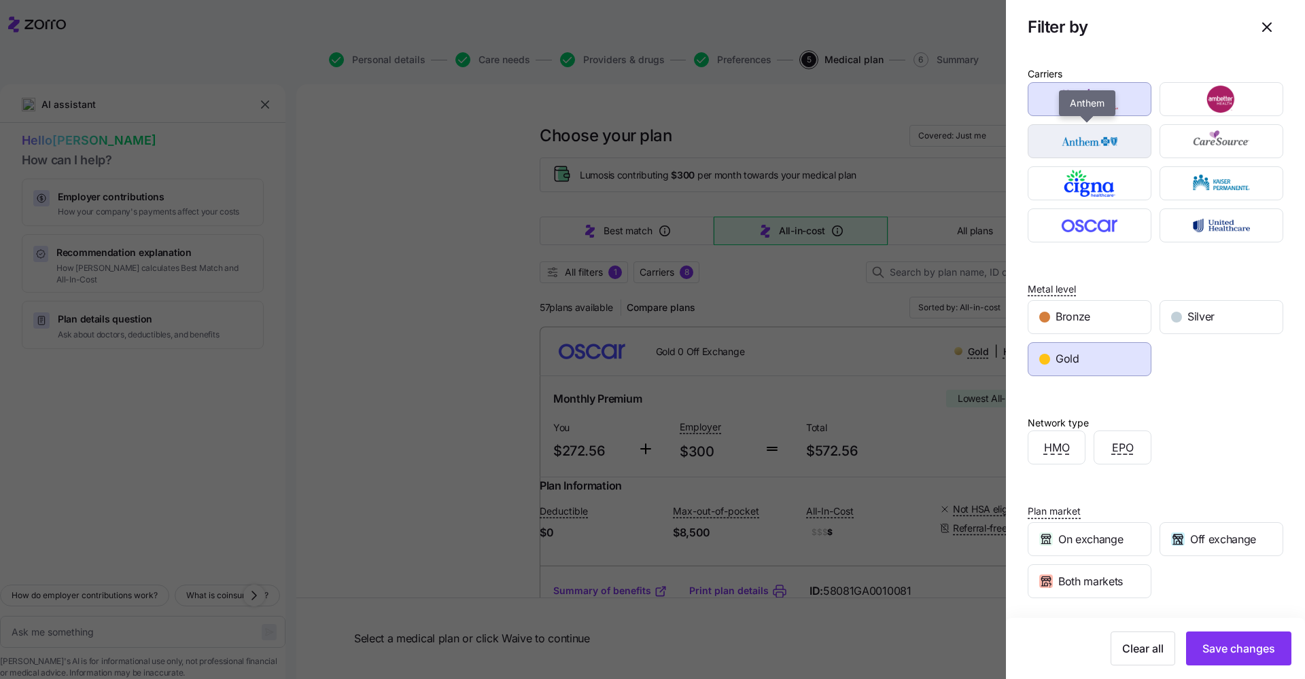
click at [1119, 145] on img "button" at bounding box center [1090, 141] width 100 height 27
click at [1105, 183] on img "button" at bounding box center [1090, 183] width 100 height 27
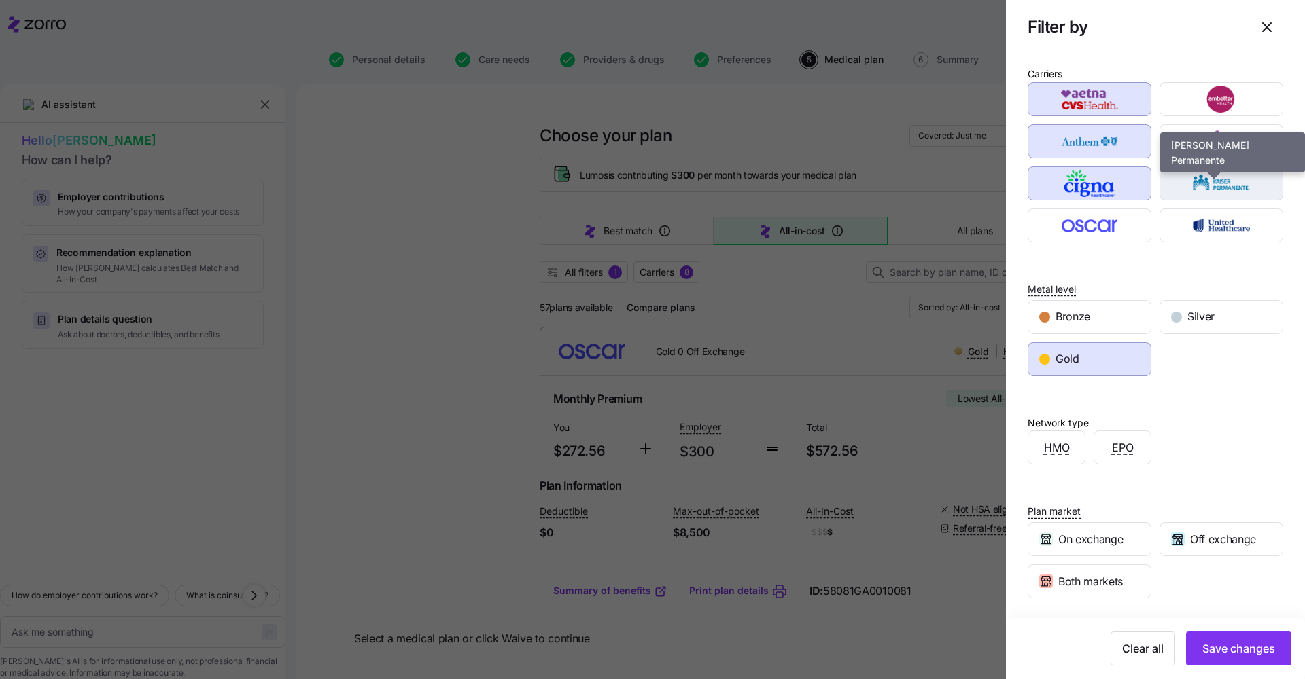
click at [1230, 185] on img "button" at bounding box center [1221, 183] width 100 height 27
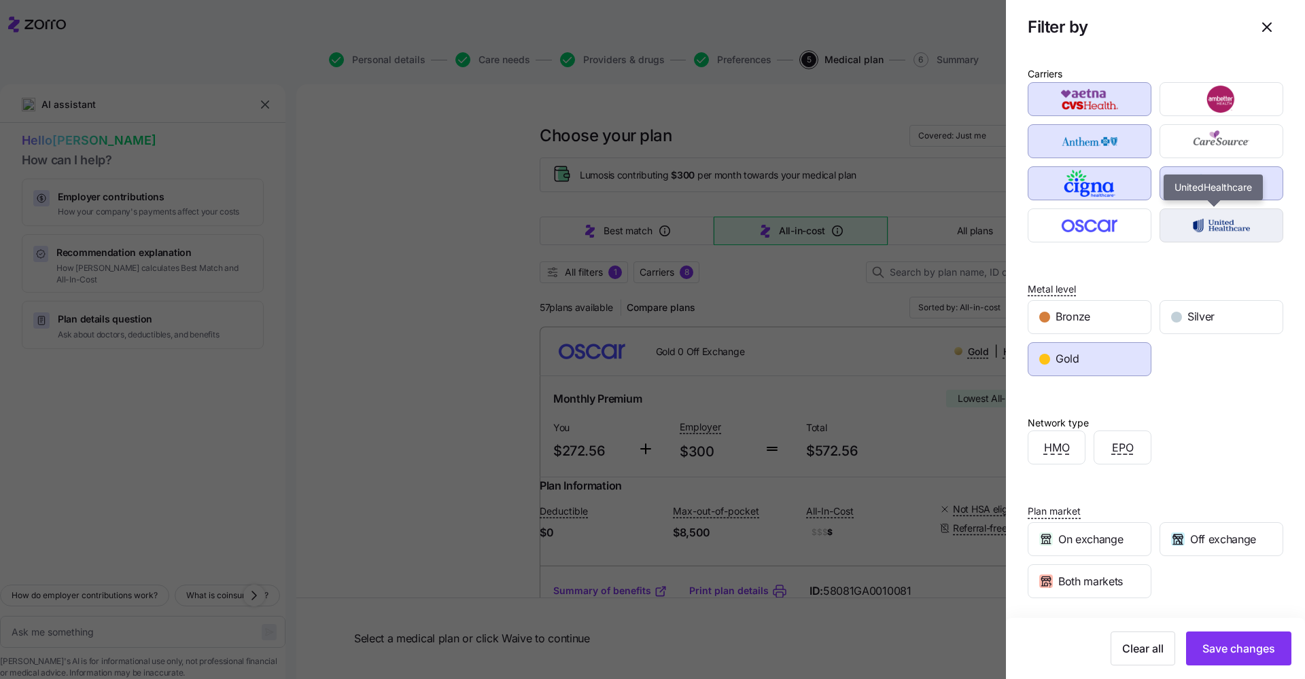
drag, startPoint x: 1236, startPoint y: 221, endPoint x: 1237, endPoint y: 229, distance: 7.6
click at [1236, 222] on img "button" at bounding box center [1221, 225] width 100 height 27
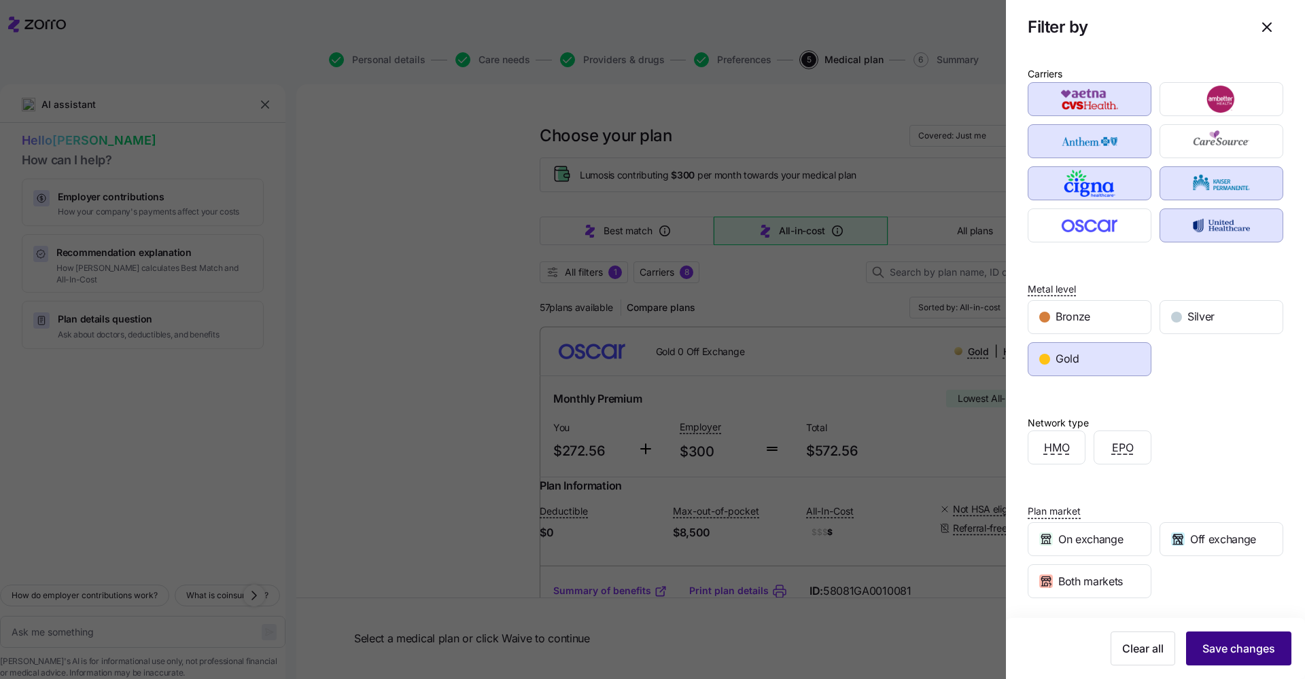
click at [1241, 644] on span "Save changes" at bounding box center [1238, 649] width 73 height 16
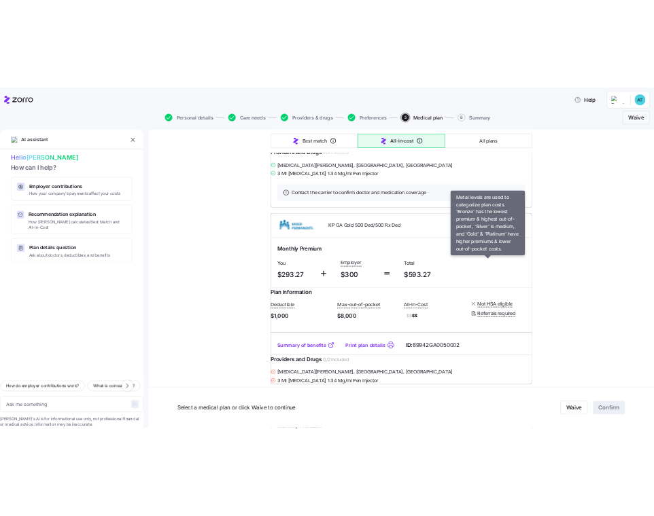
scroll to position [944, 0]
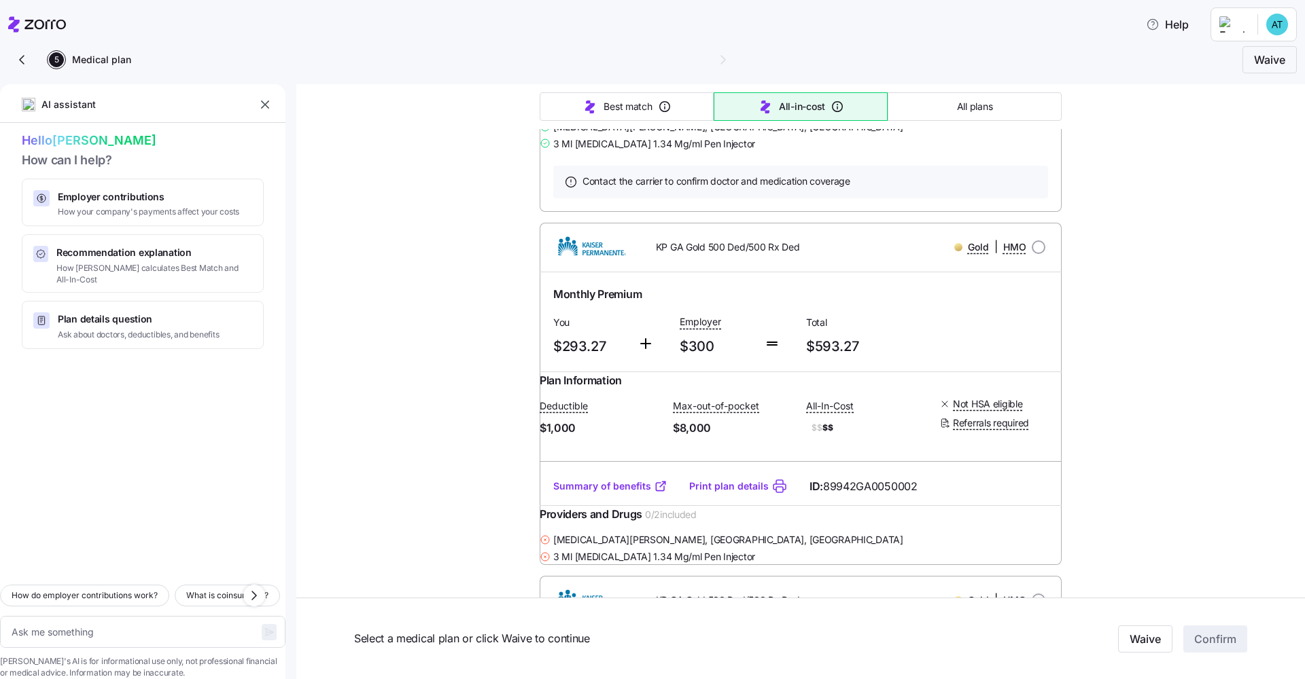
type textarea "x"
